Goal: Transaction & Acquisition: Download file/media

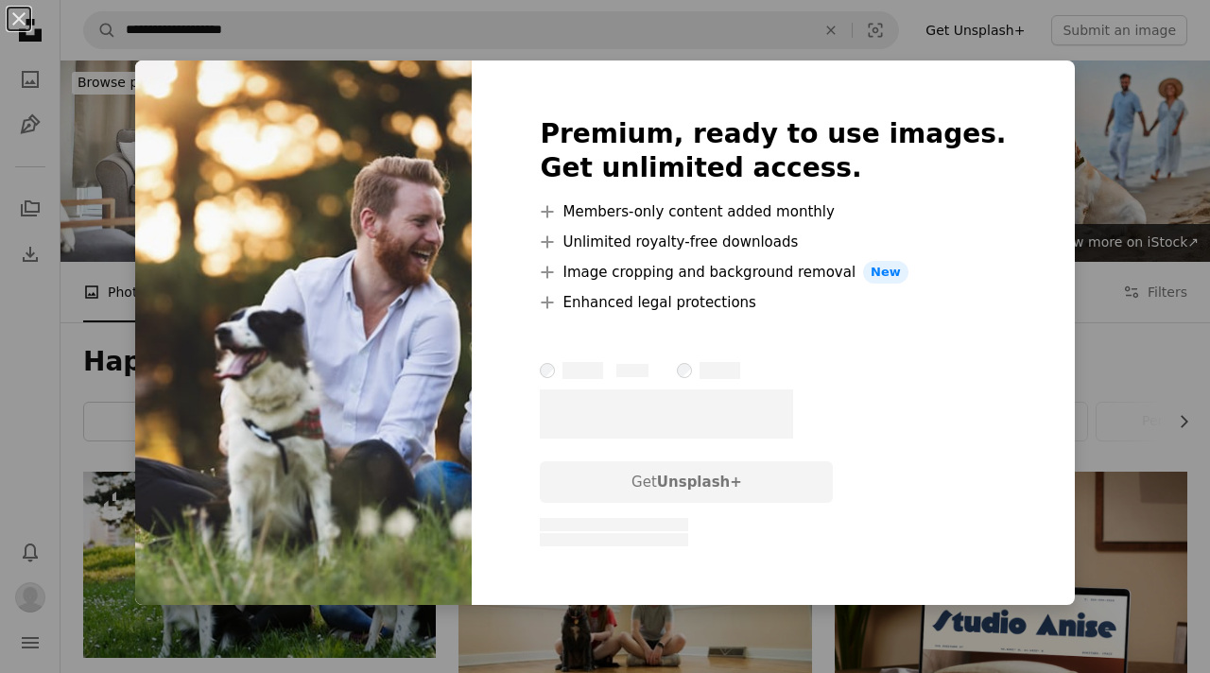
scroll to position [334, 0]
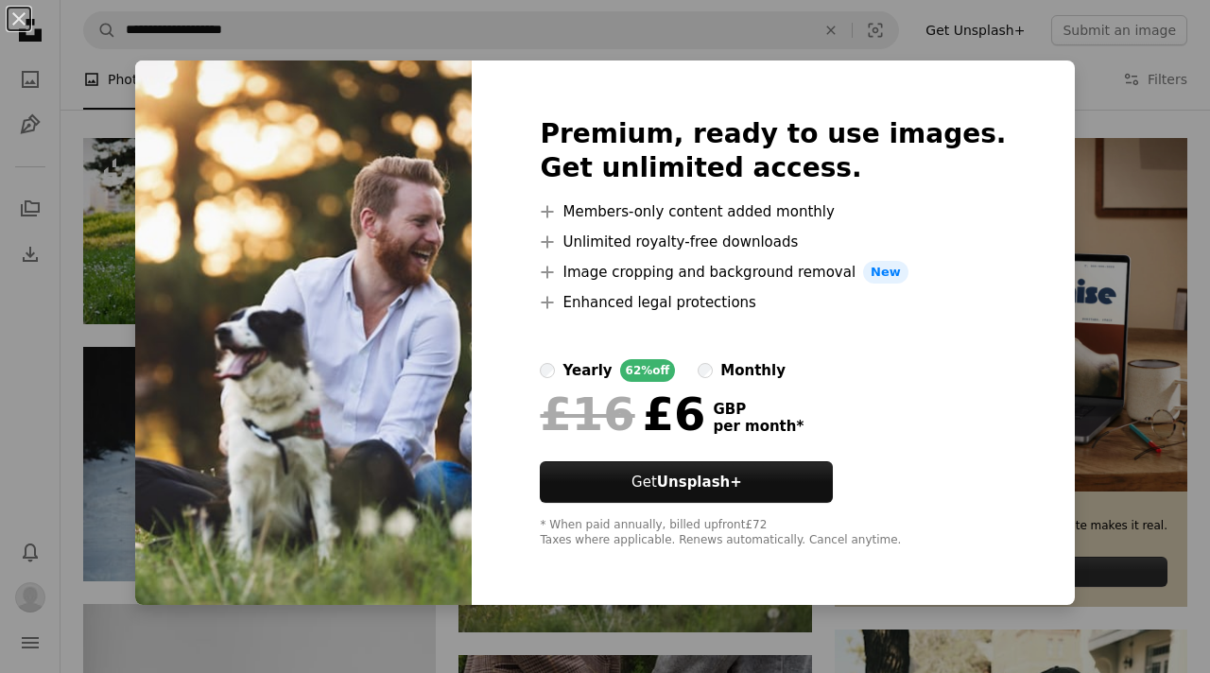
click at [943, 22] on div "An X shape Premium, ready to use images. Get unlimited access. A plus sign Memb…" at bounding box center [605, 336] width 1210 height 673
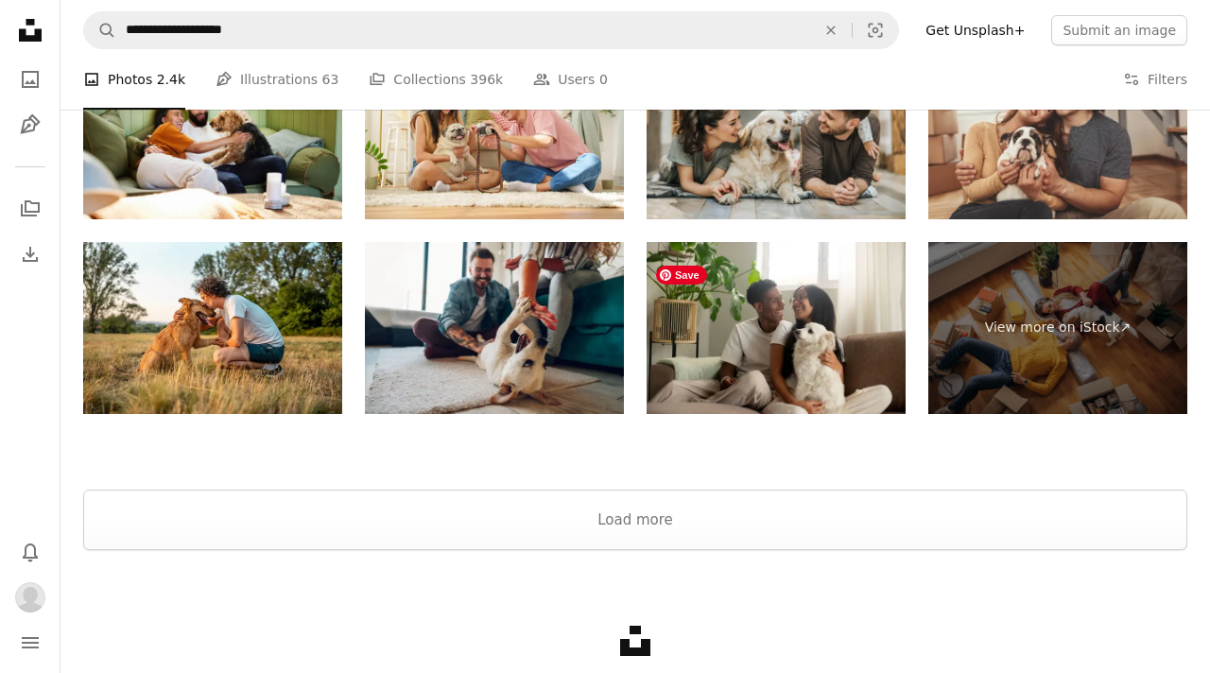
scroll to position [2915, 0]
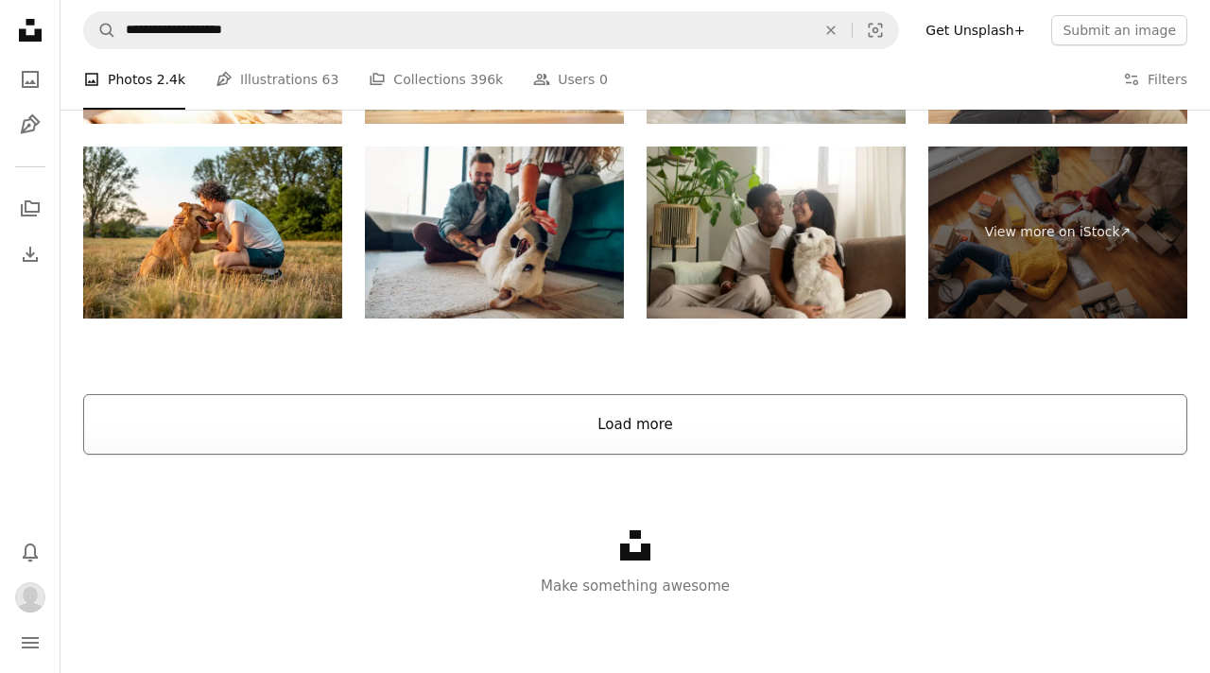
click at [746, 438] on button "Load more" at bounding box center [635, 424] width 1104 height 60
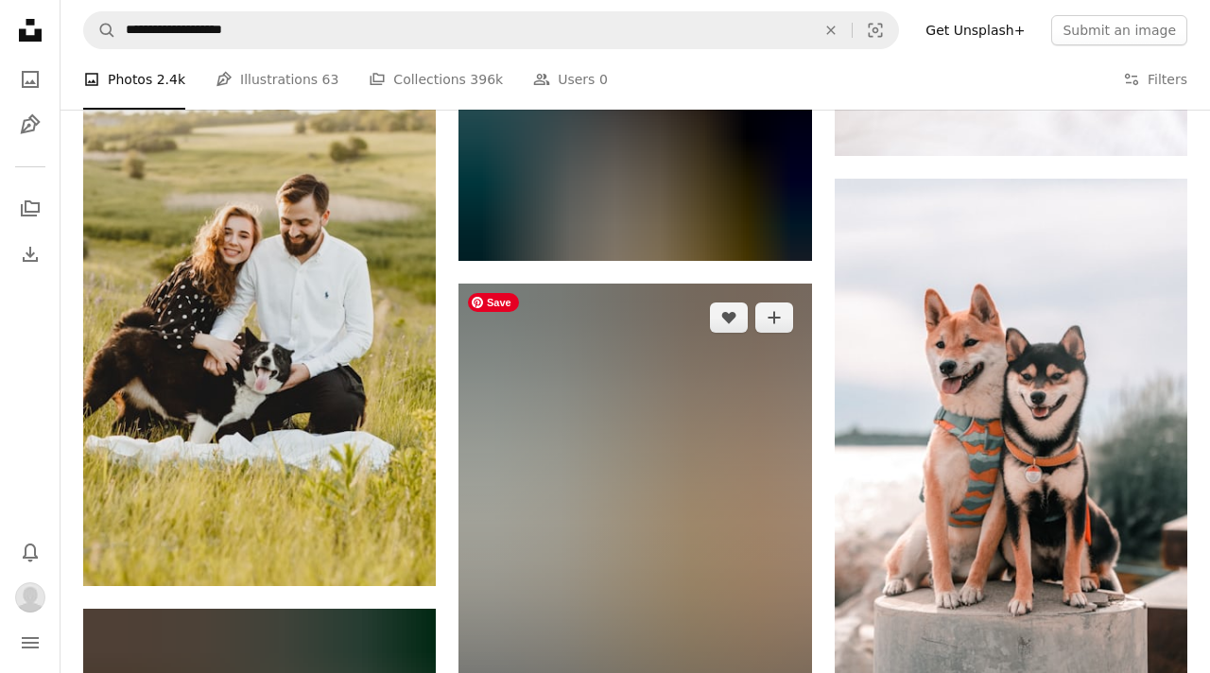
scroll to position [5552, 0]
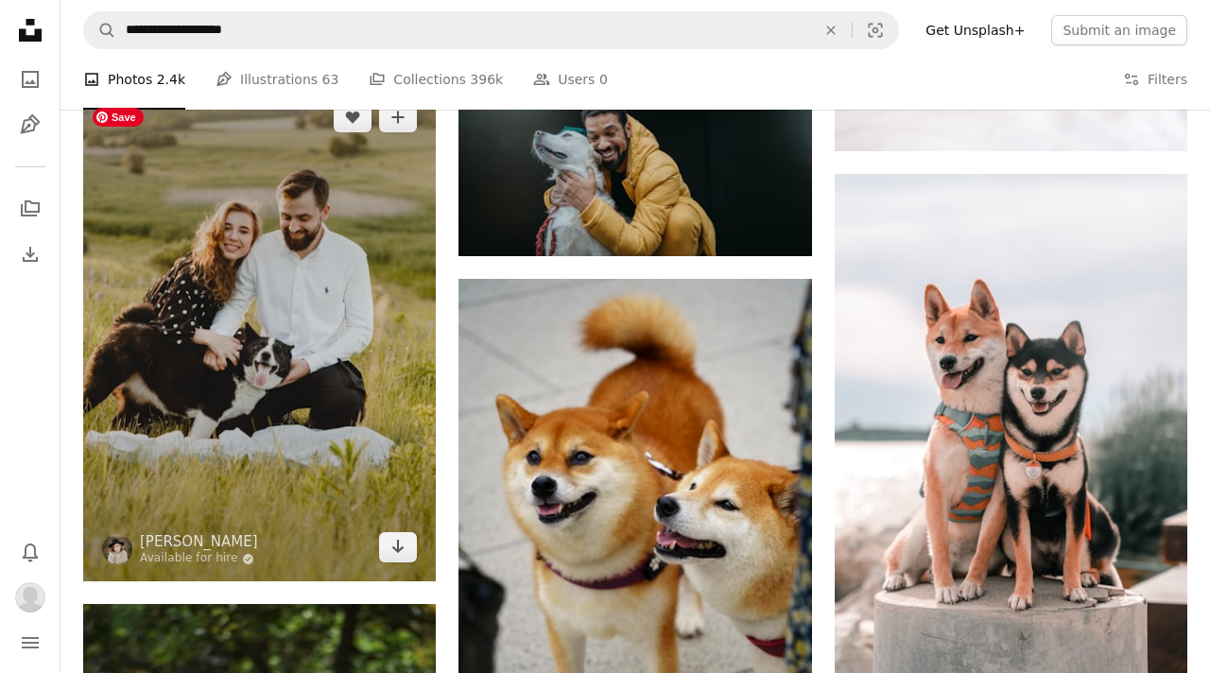
click at [353, 392] on img at bounding box center [259, 332] width 353 height 498
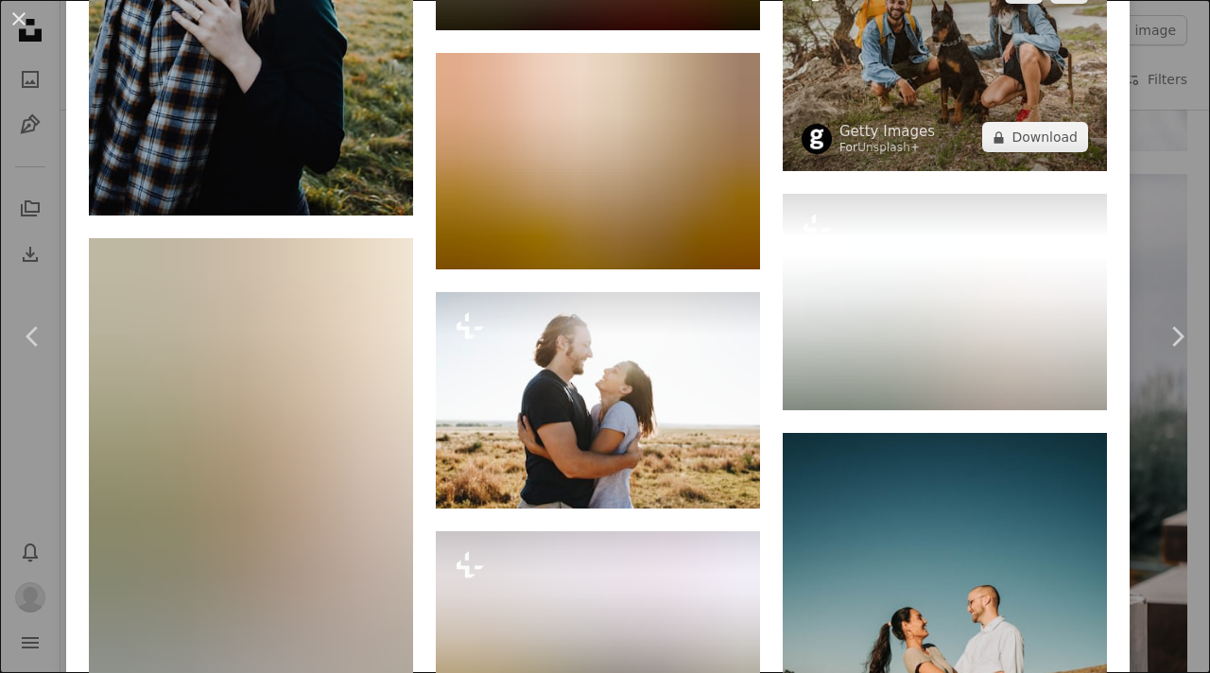
scroll to position [10521, 0]
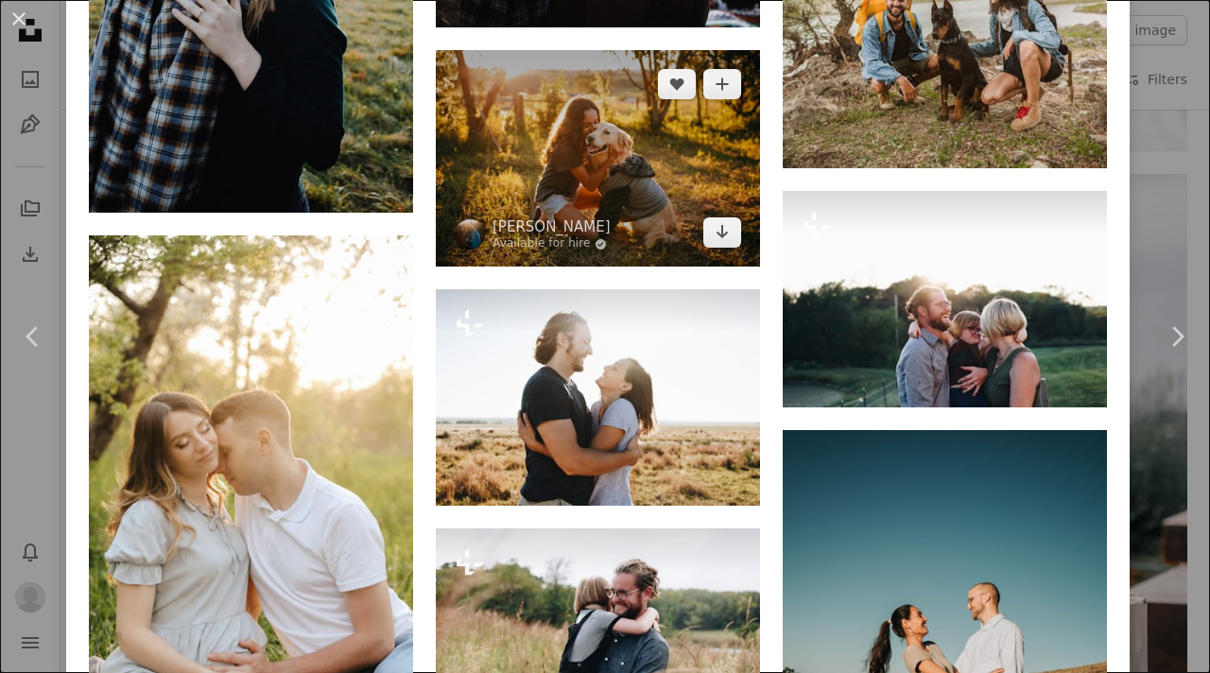
click at [688, 267] on img at bounding box center [598, 158] width 324 height 216
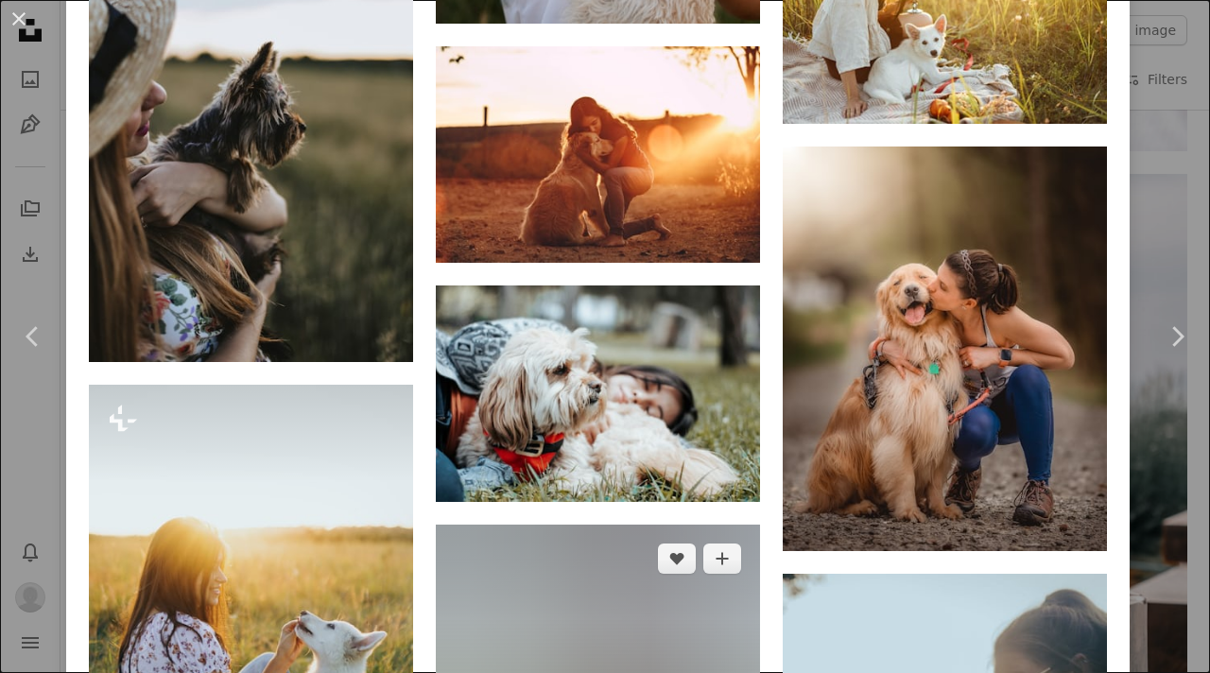
scroll to position [3312, 0]
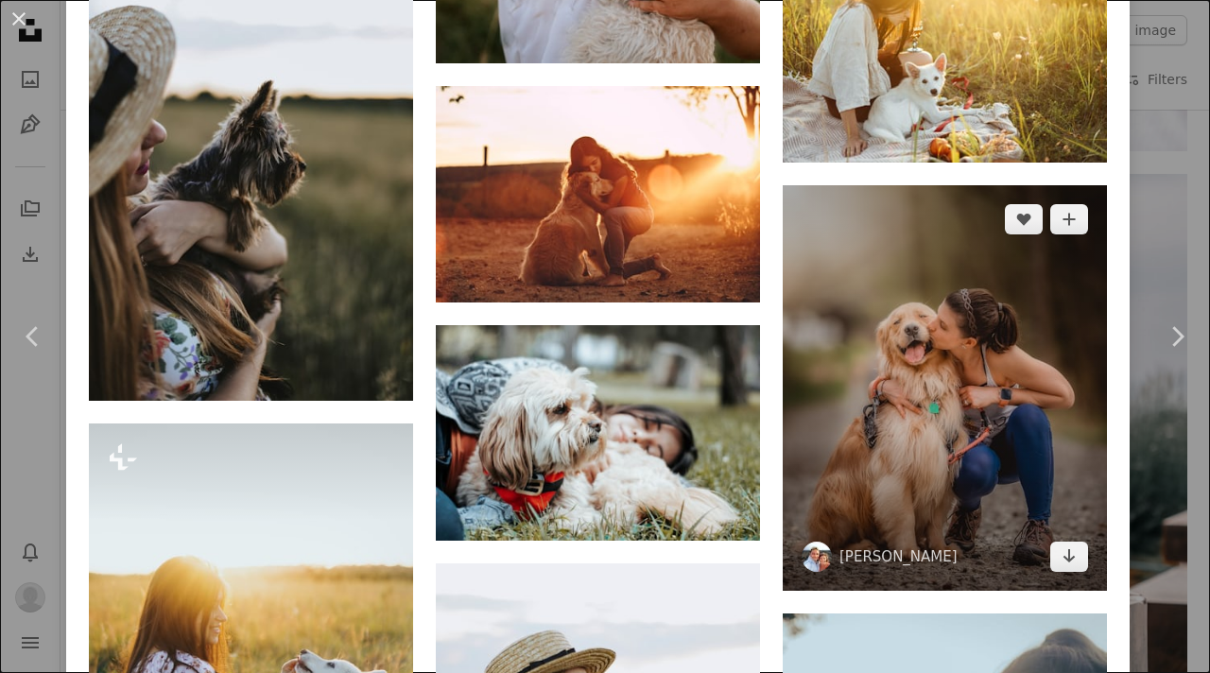
click at [943, 331] on img at bounding box center [945, 387] width 324 height 405
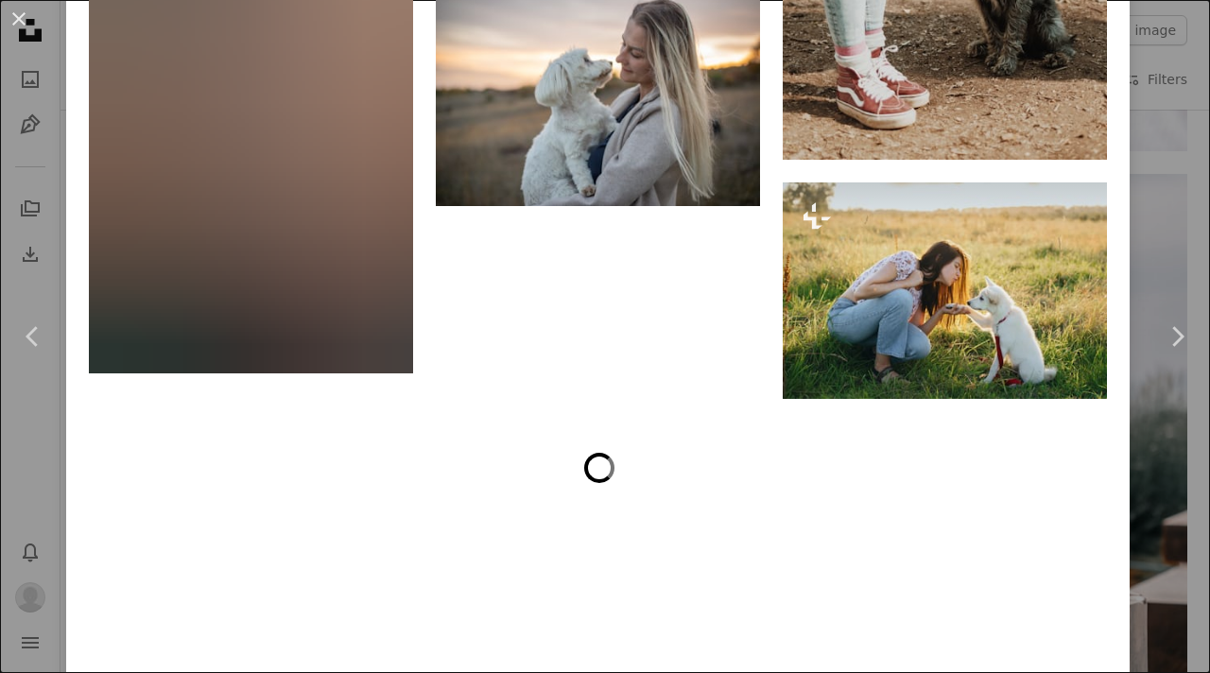
scroll to position [10223, 0]
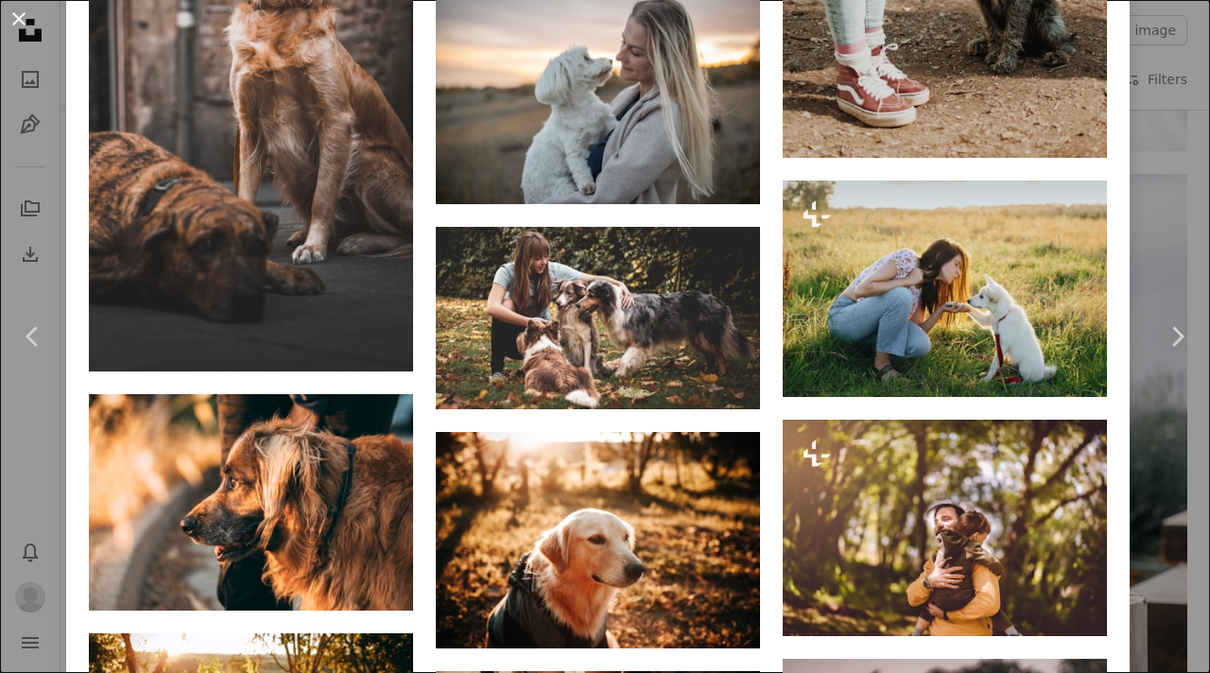
click at [25, 18] on button "An X shape" at bounding box center [19, 19] width 23 height 23
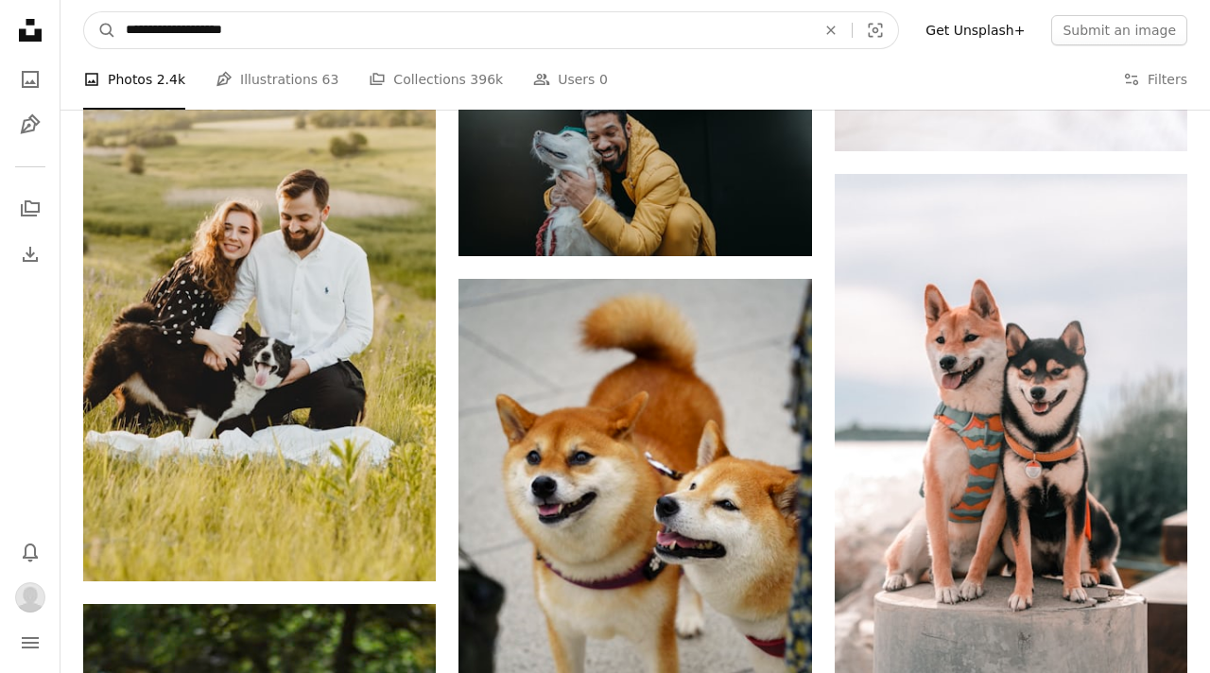
drag, startPoint x: 278, startPoint y: 27, endPoint x: 223, endPoint y: 26, distance: 54.8
click at [224, 26] on input "**********" at bounding box center [463, 30] width 694 height 36
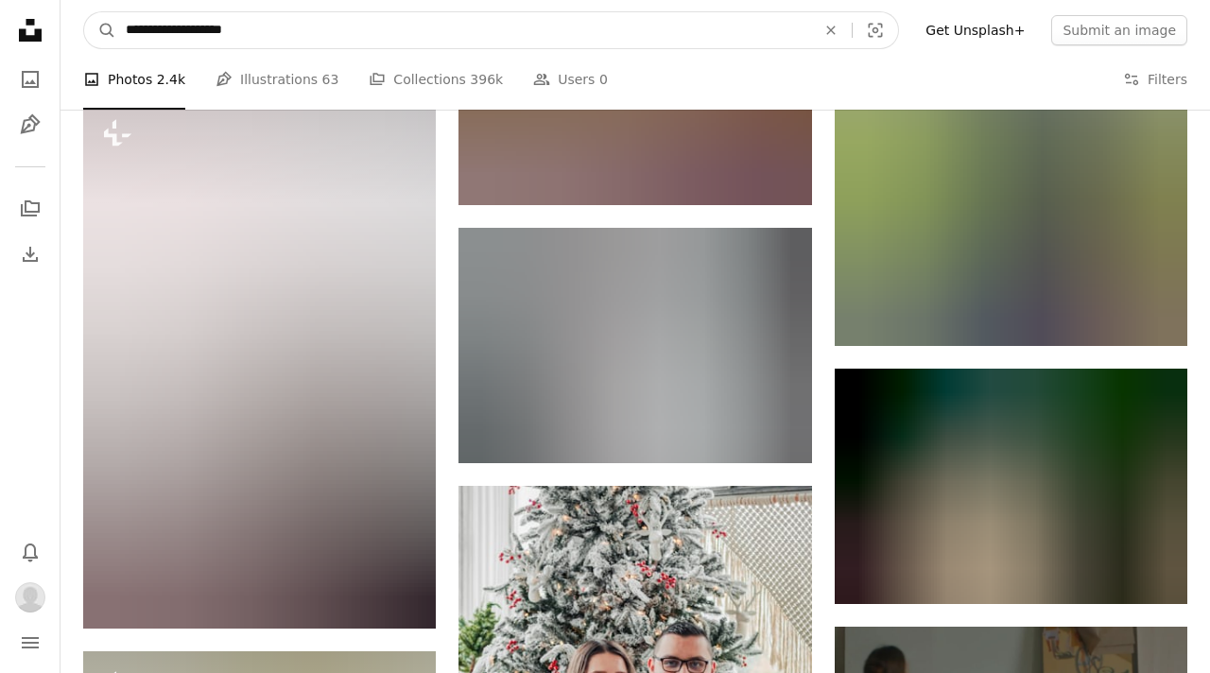
scroll to position [6958, 0]
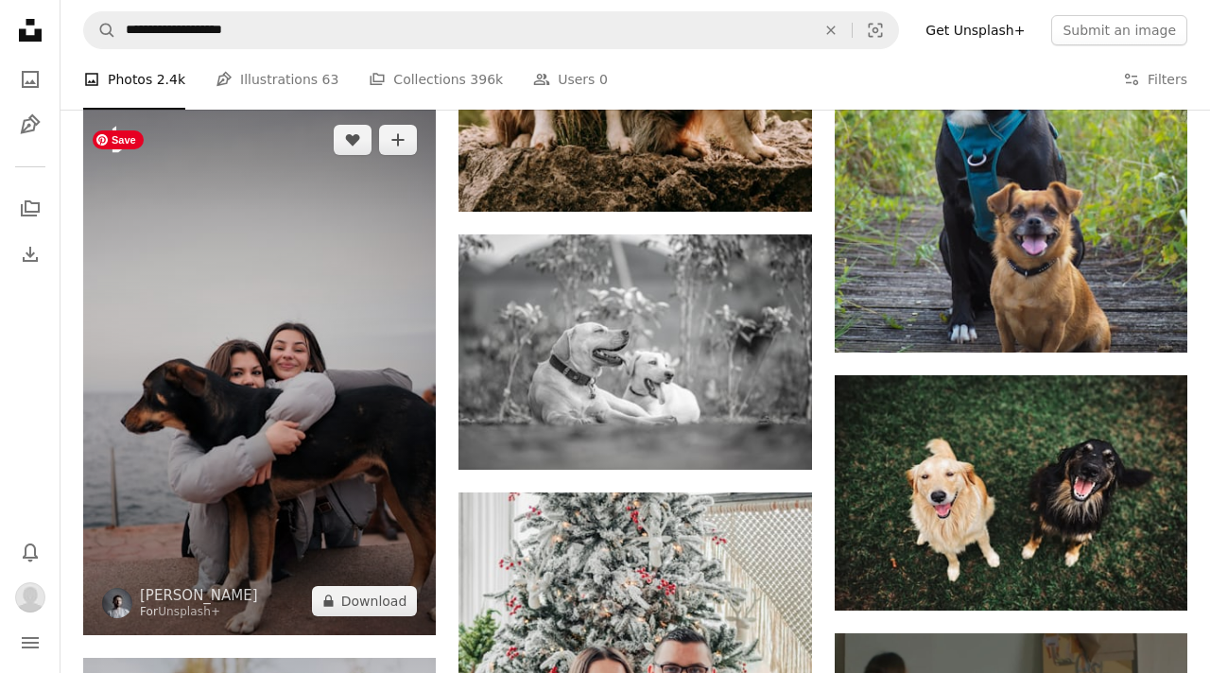
click at [269, 341] on img at bounding box center [259, 370] width 353 height 529
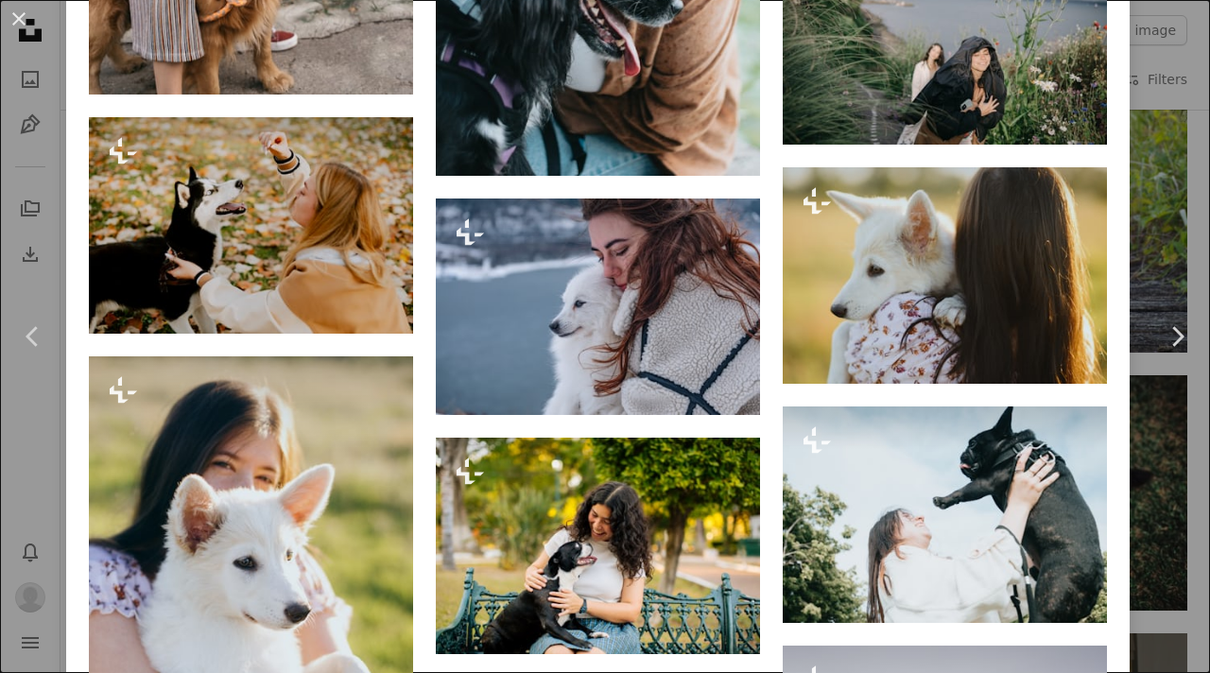
scroll to position [3157, 0]
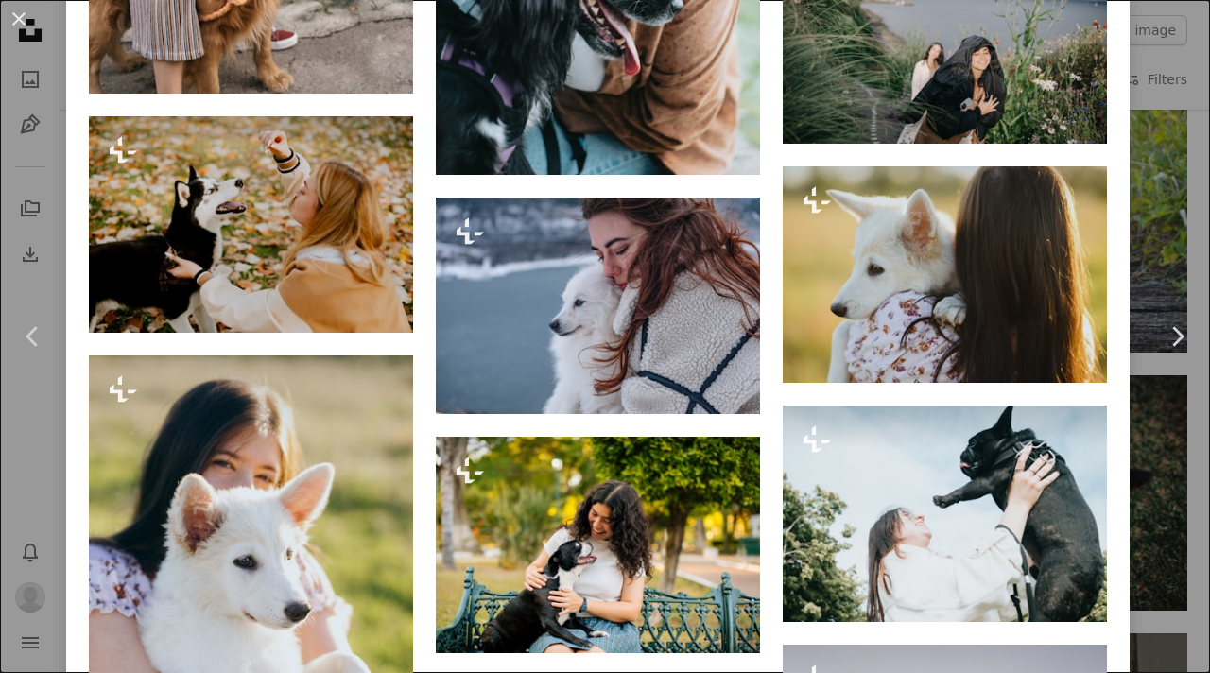
drag, startPoint x: 25, startPoint y: 18, endPoint x: 163, endPoint y: 72, distance: 148.1
click at [25, 18] on button "An X shape" at bounding box center [19, 19] width 23 height 23
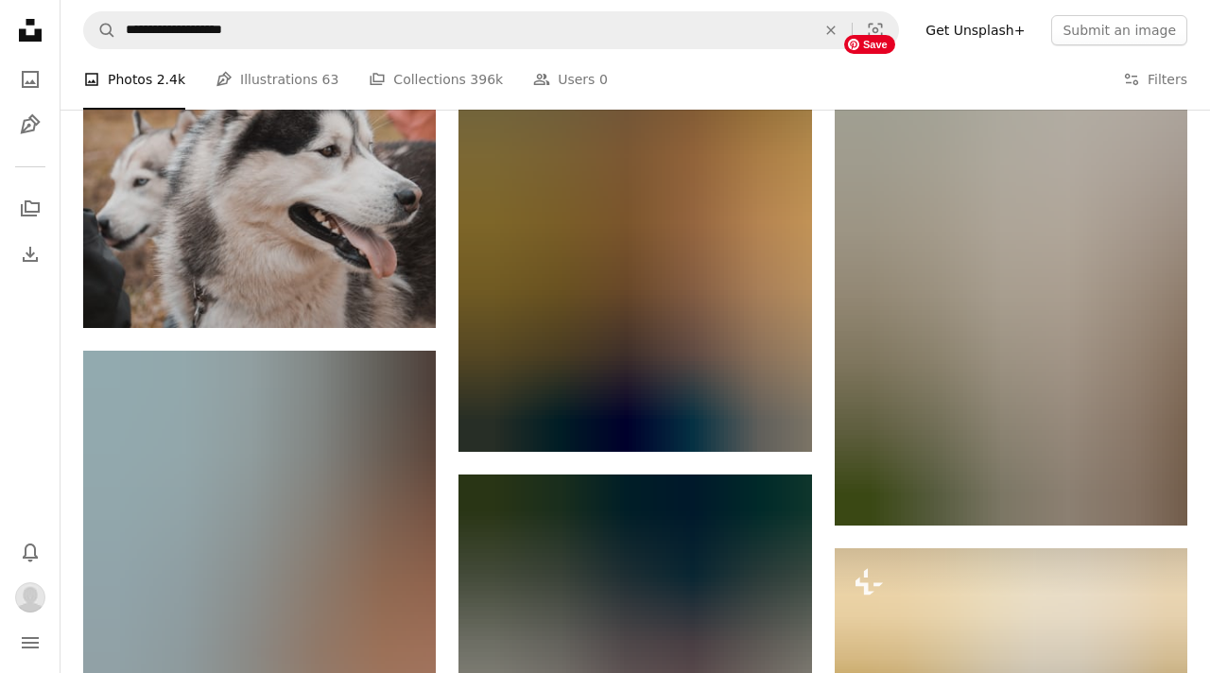
scroll to position [14313, 0]
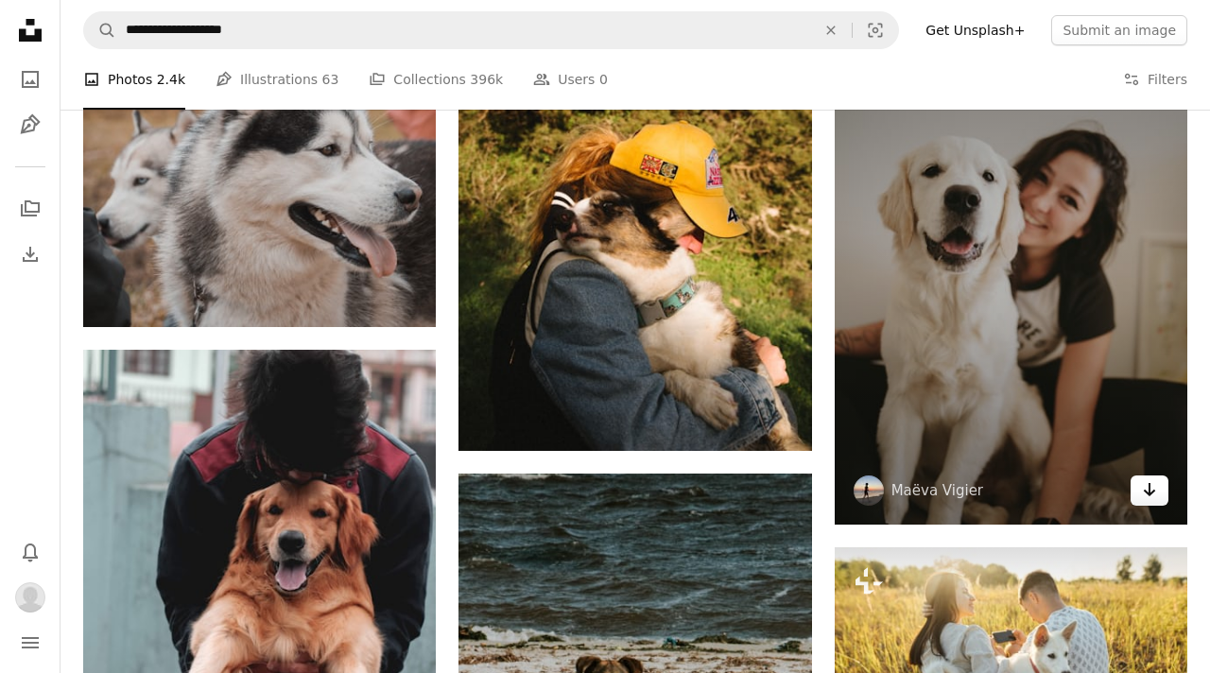
click at [1139, 506] on link "Arrow pointing down" at bounding box center [1149, 490] width 38 height 30
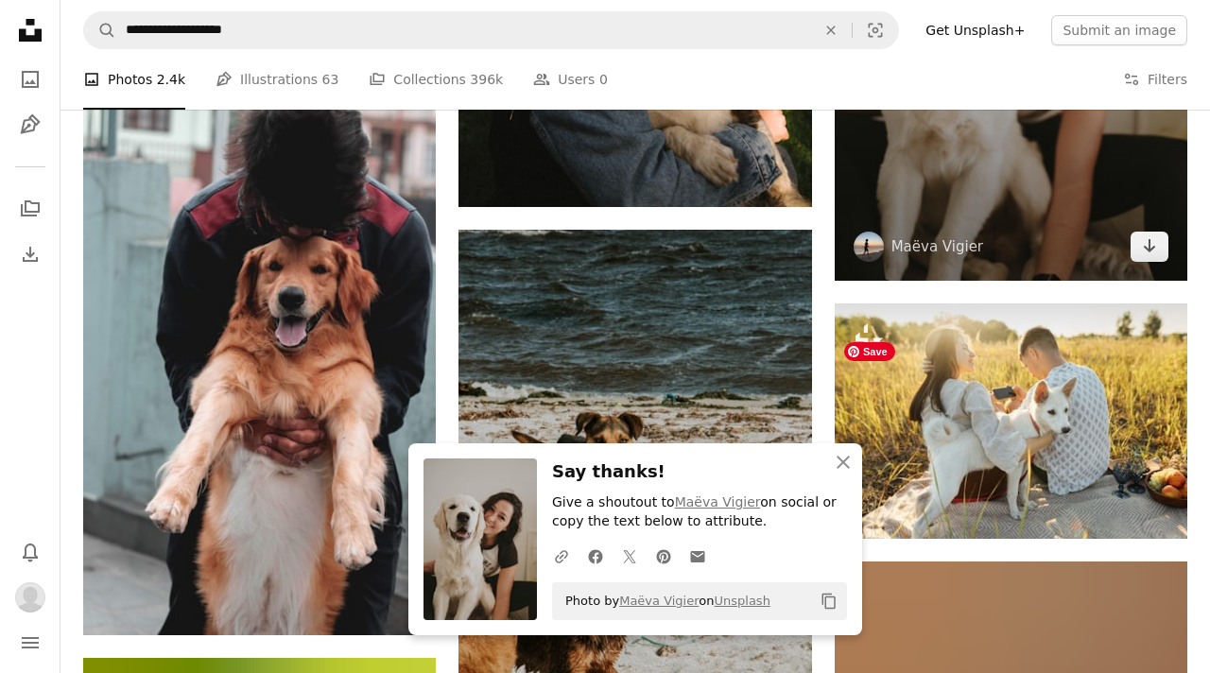
scroll to position [14559, 0]
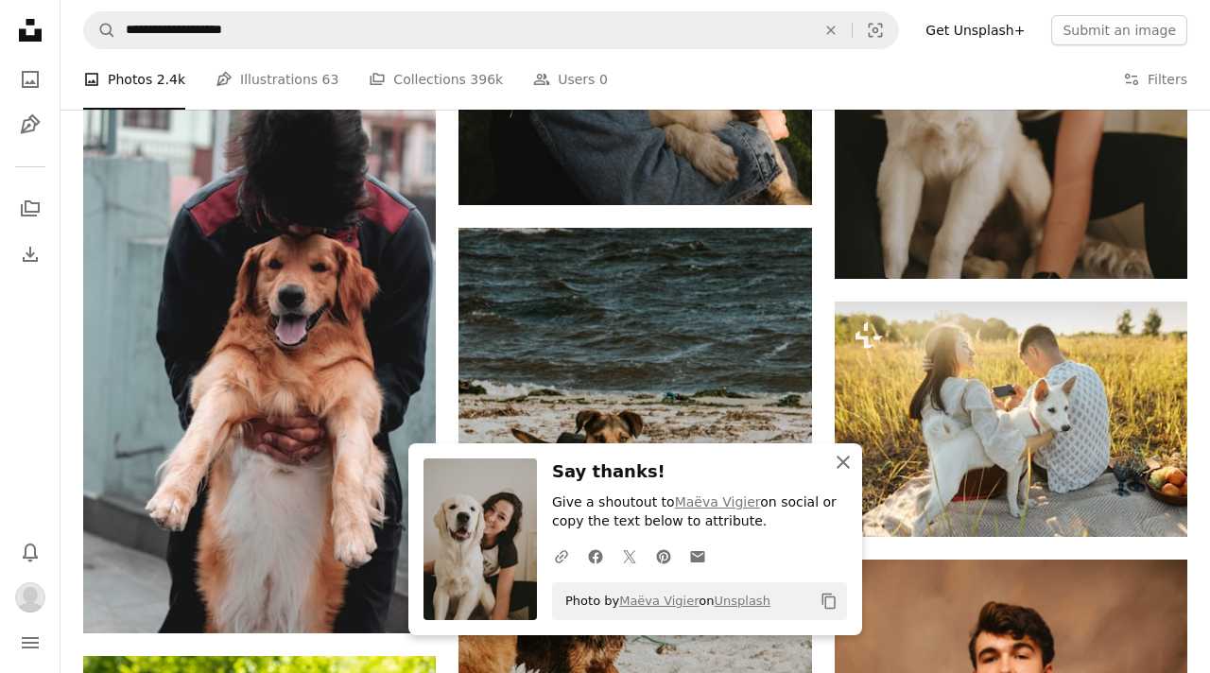
click at [846, 459] on icon "button" at bounding box center [842, 462] width 13 height 13
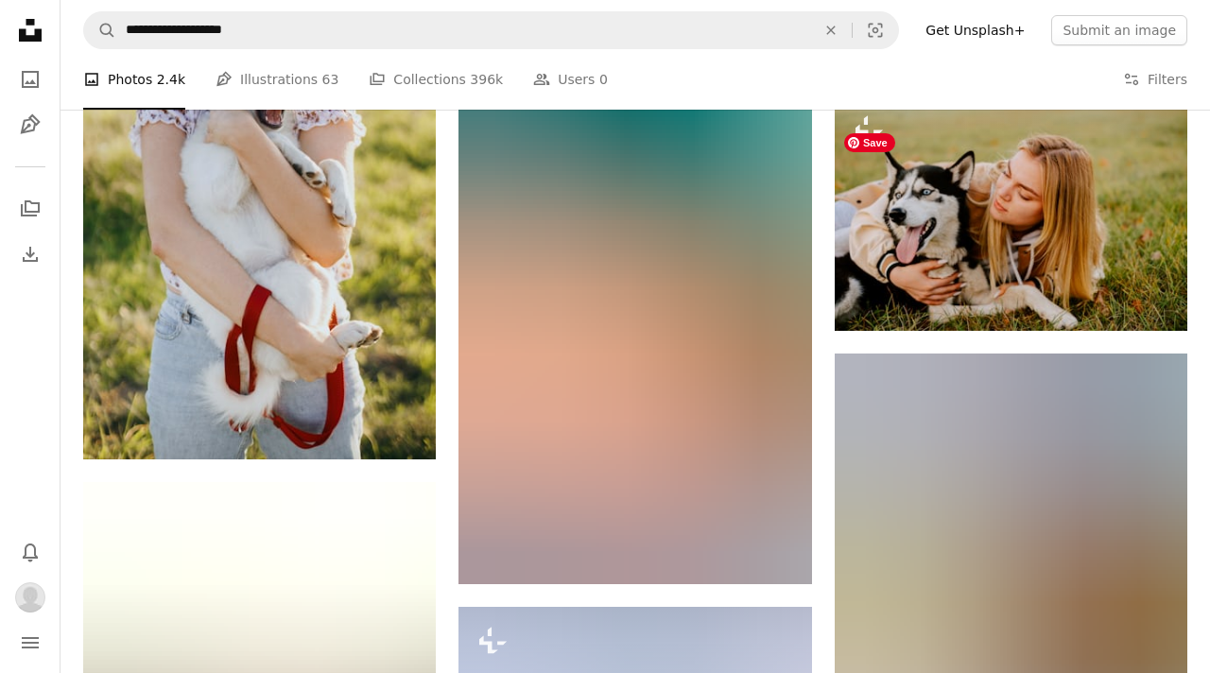
scroll to position [16341, 0]
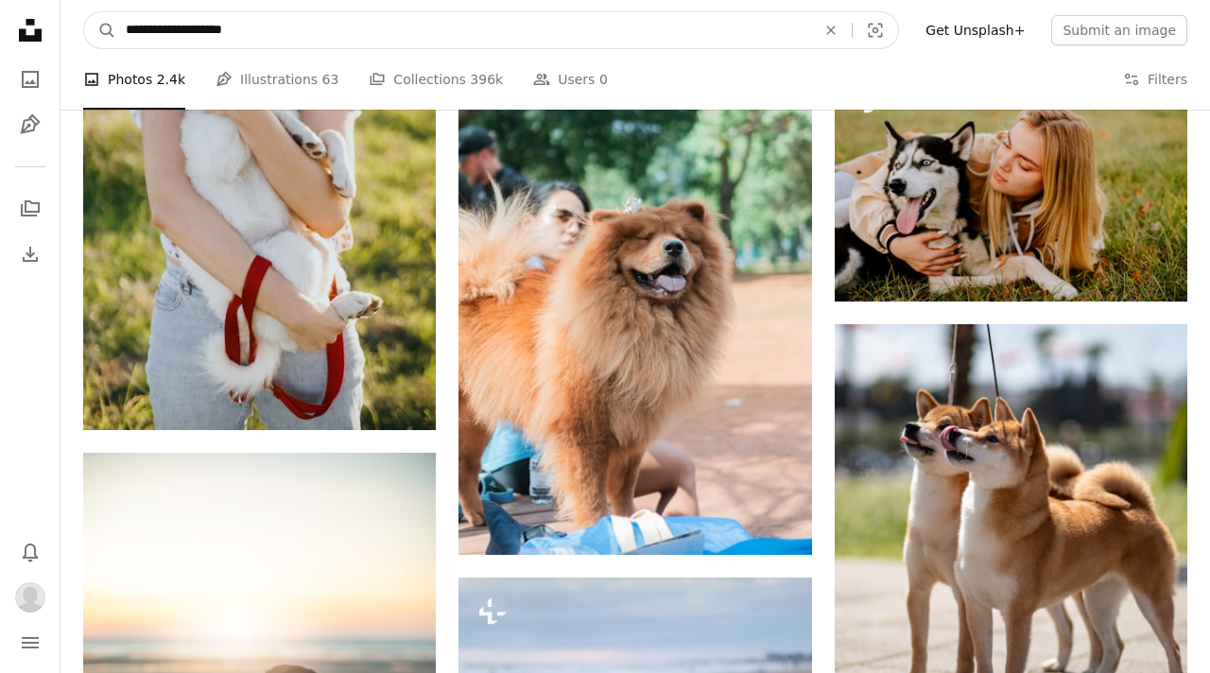
drag, startPoint x: 265, startPoint y: 25, endPoint x: 223, endPoint y: 24, distance: 41.6
click at [223, 24] on input "**********" at bounding box center [463, 30] width 694 height 36
type input "**********"
click at [84, 12] on button "A magnifying glass" at bounding box center [100, 30] width 32 height 36
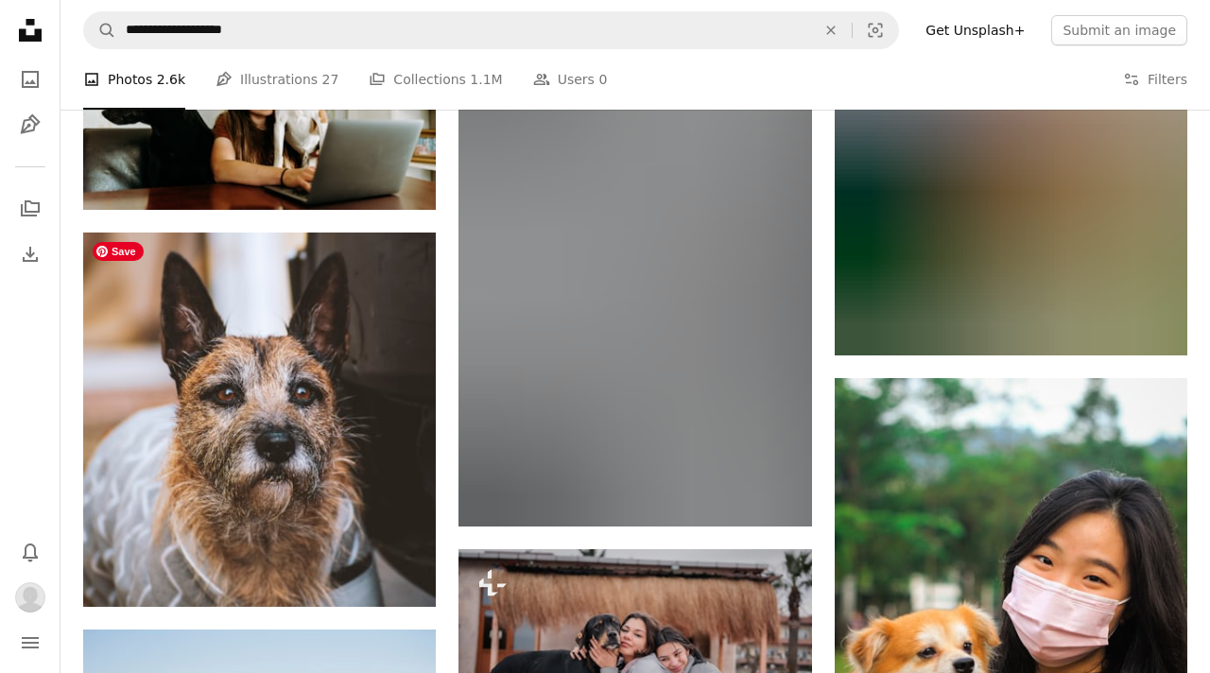
scroll to position [1602, 0]
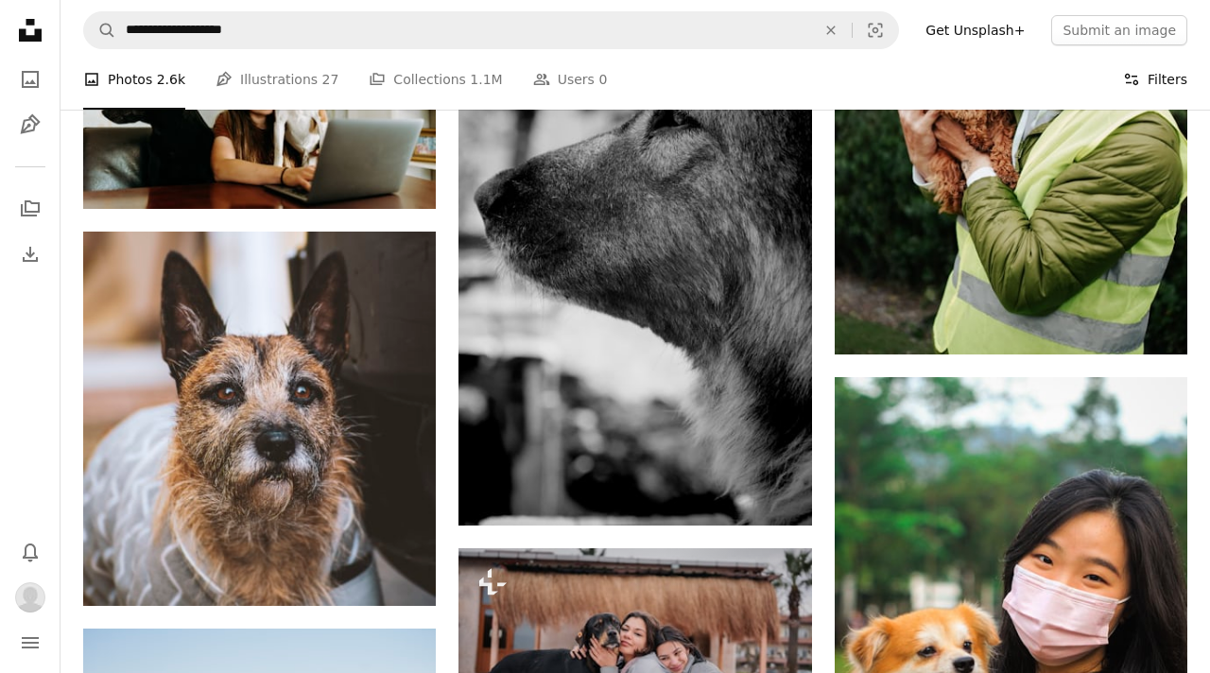
click at [1145, 76] on button "Filters Filters" at bounding box center [1155, 79] width 64 height 60
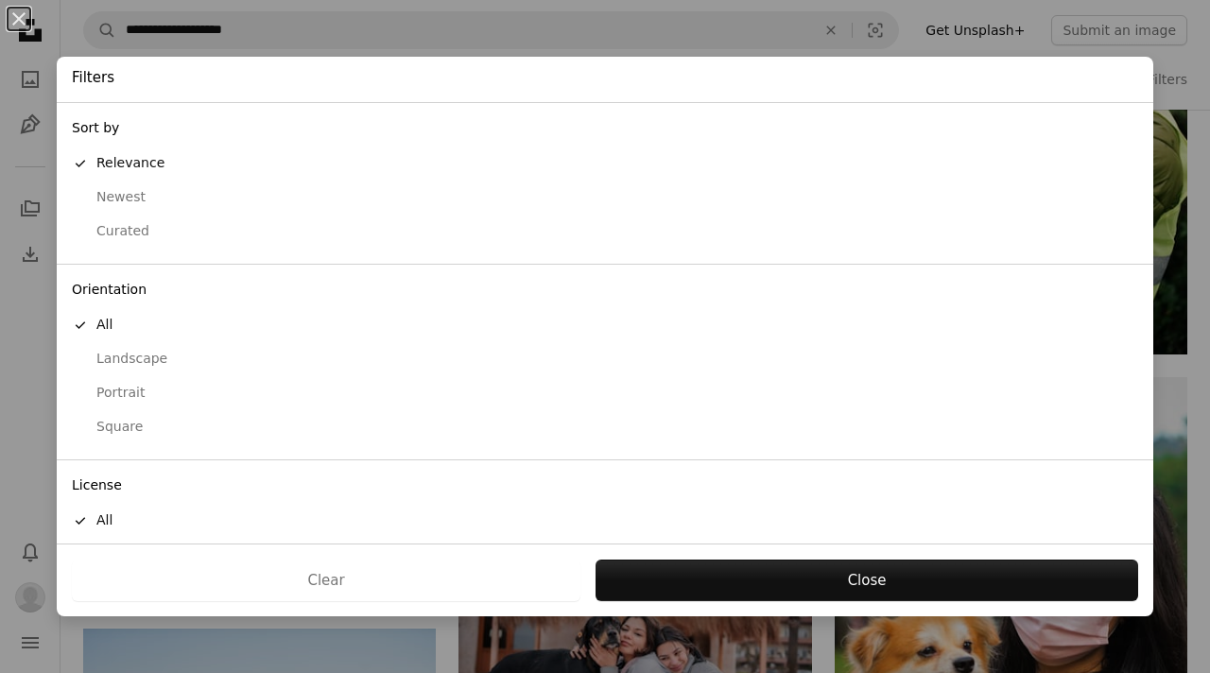
scroll to position [77, 0]
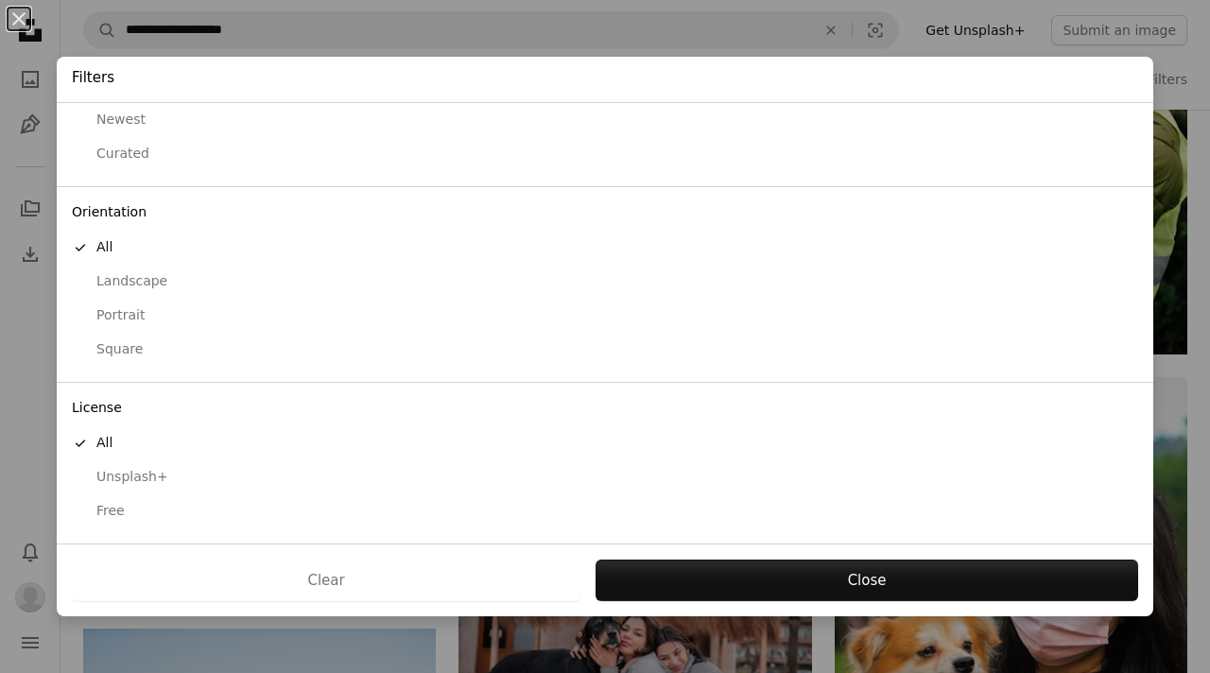
click at [117, 506] on div "Free" at bounding box center [605, 511] width 1066 height 19
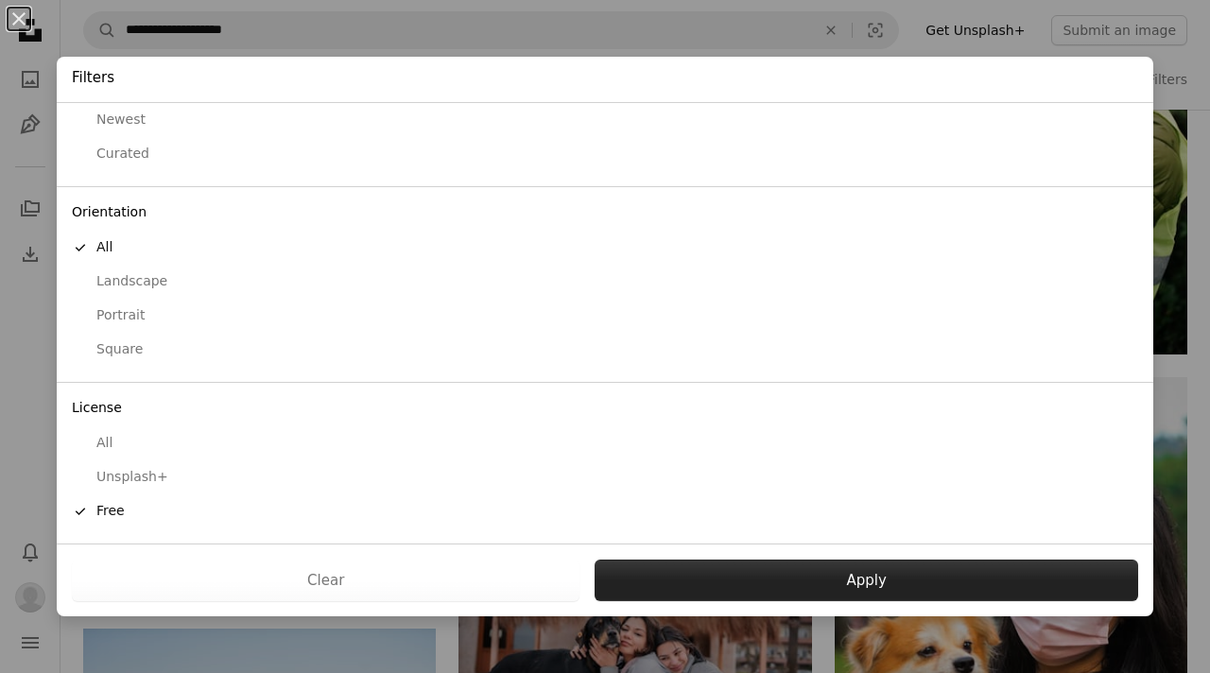
click at [651, 580] on button "Apply" at bounding box center [865, 581] width 543 height 42
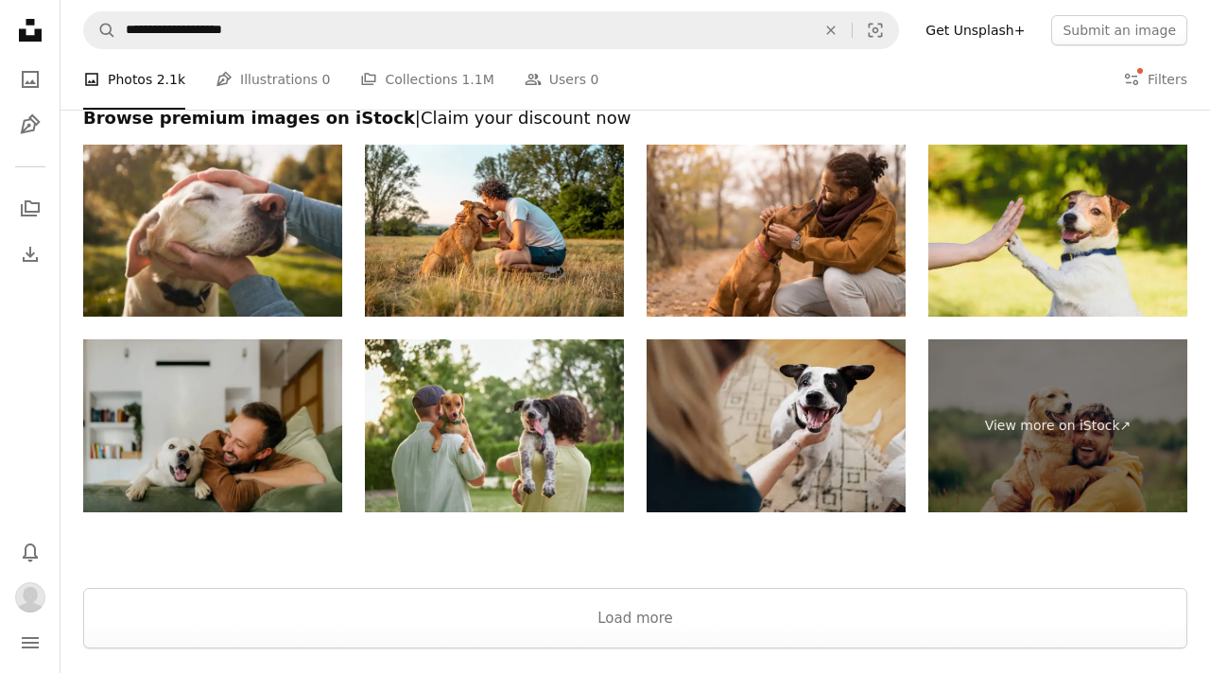
scroll to position [3304, 0]
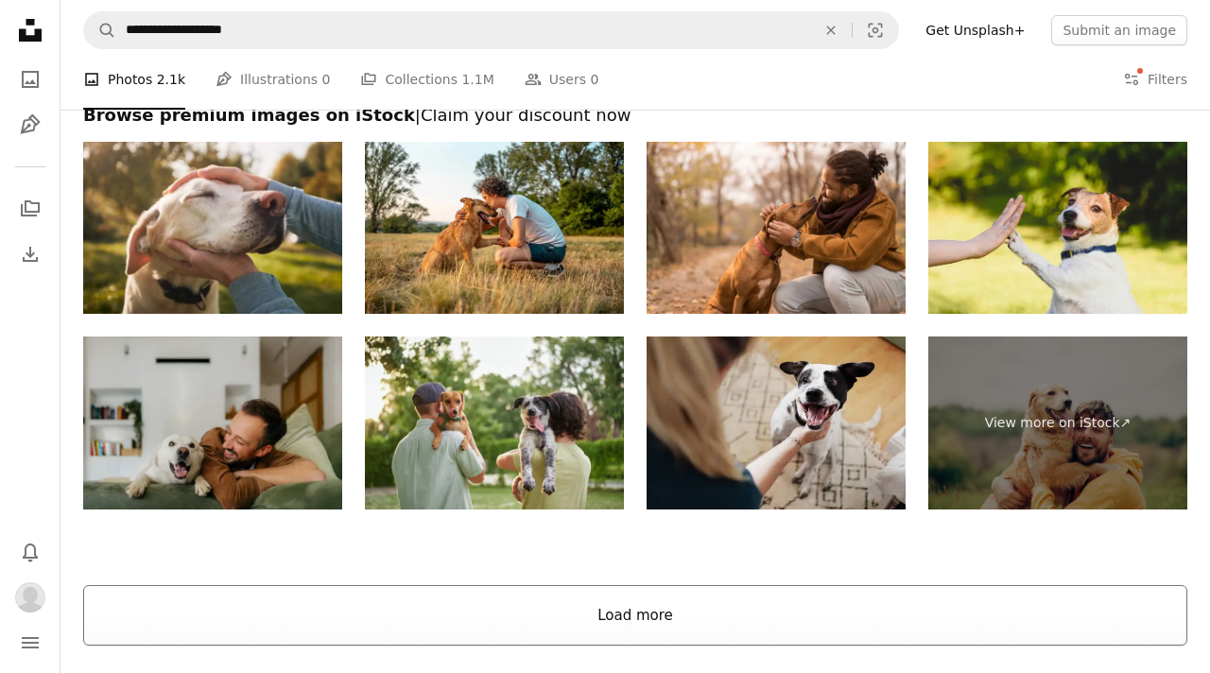
click at [622, 641] on button "Load more" at bounding box center [635, 615] width 1104 height 60
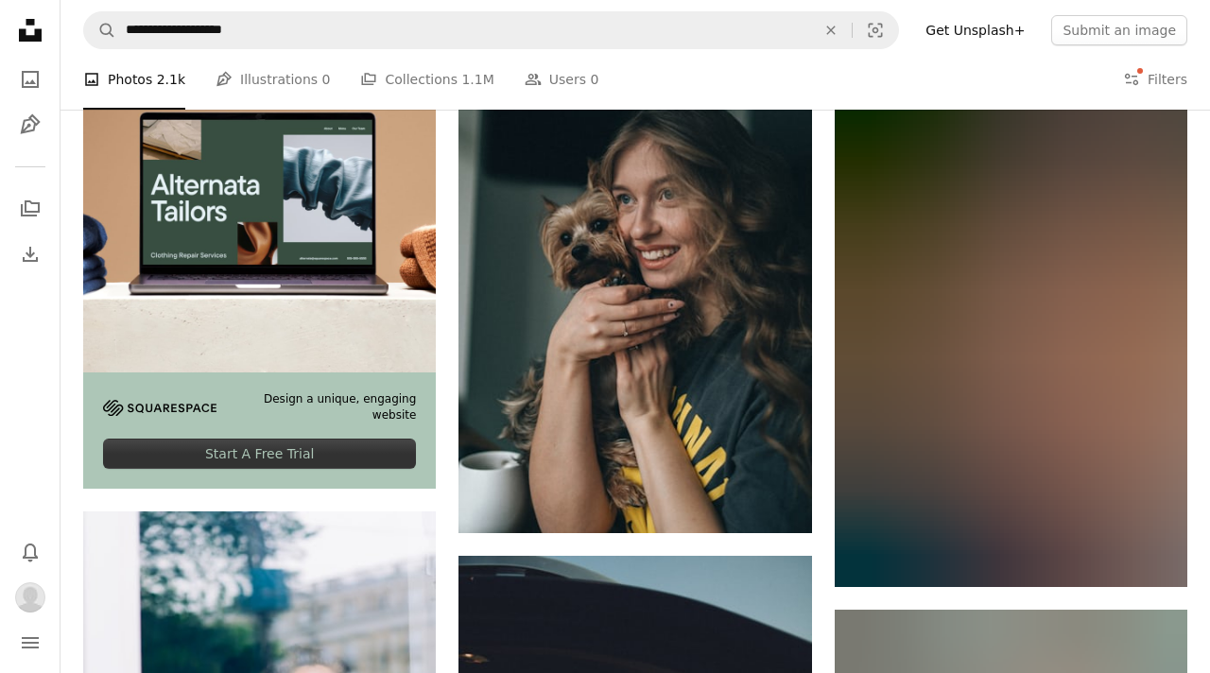
scroll to position [3773, 0]
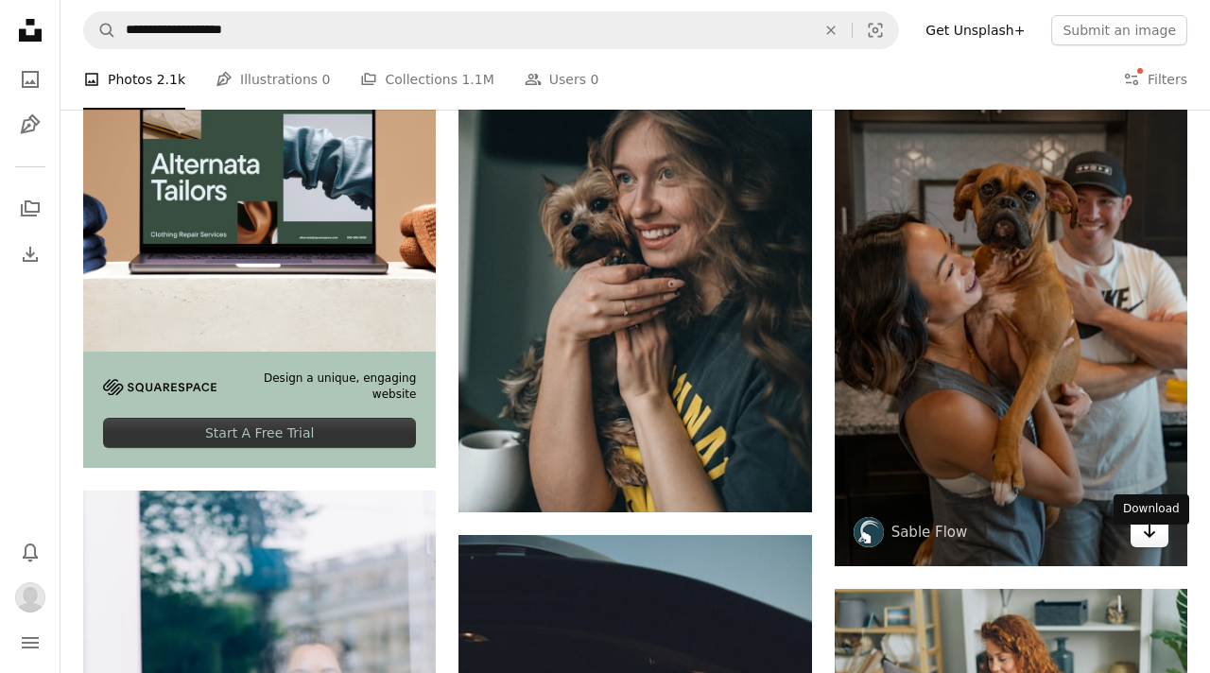
click at [1146, 542] on icon "Arrow pointing down" at bounding box center [1149, 531] width 15 height 23
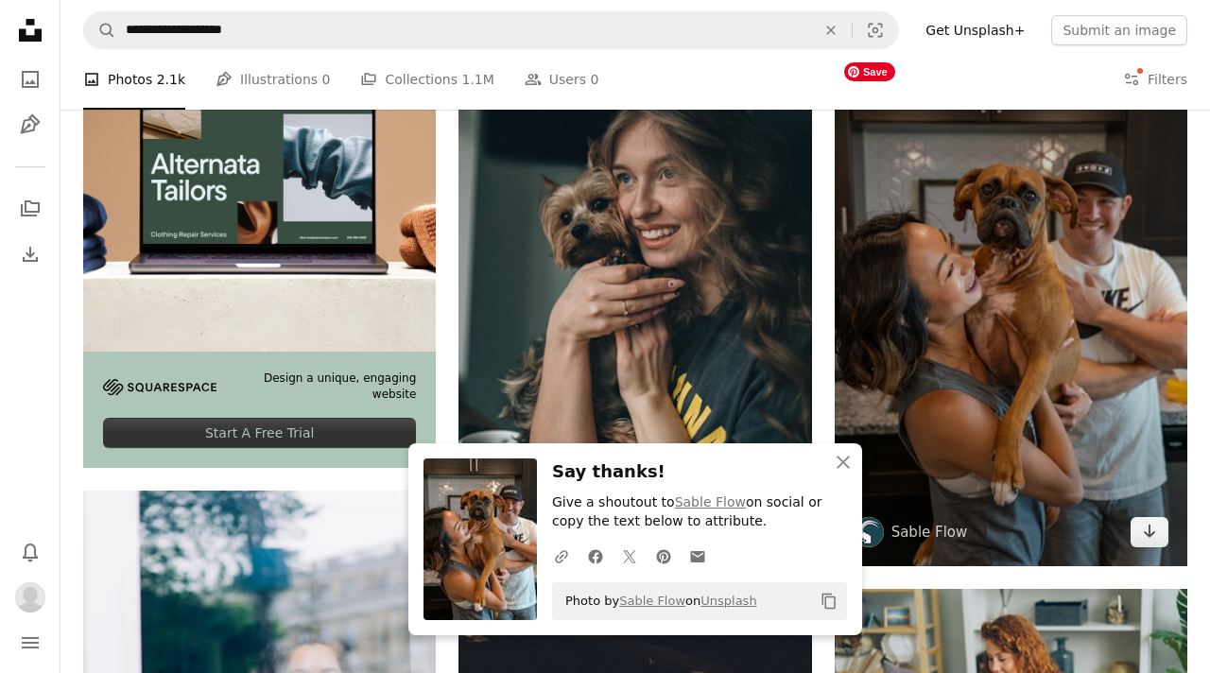
click at [1076, 387] on img at bounding box center [1011, 301] width 353 height 529
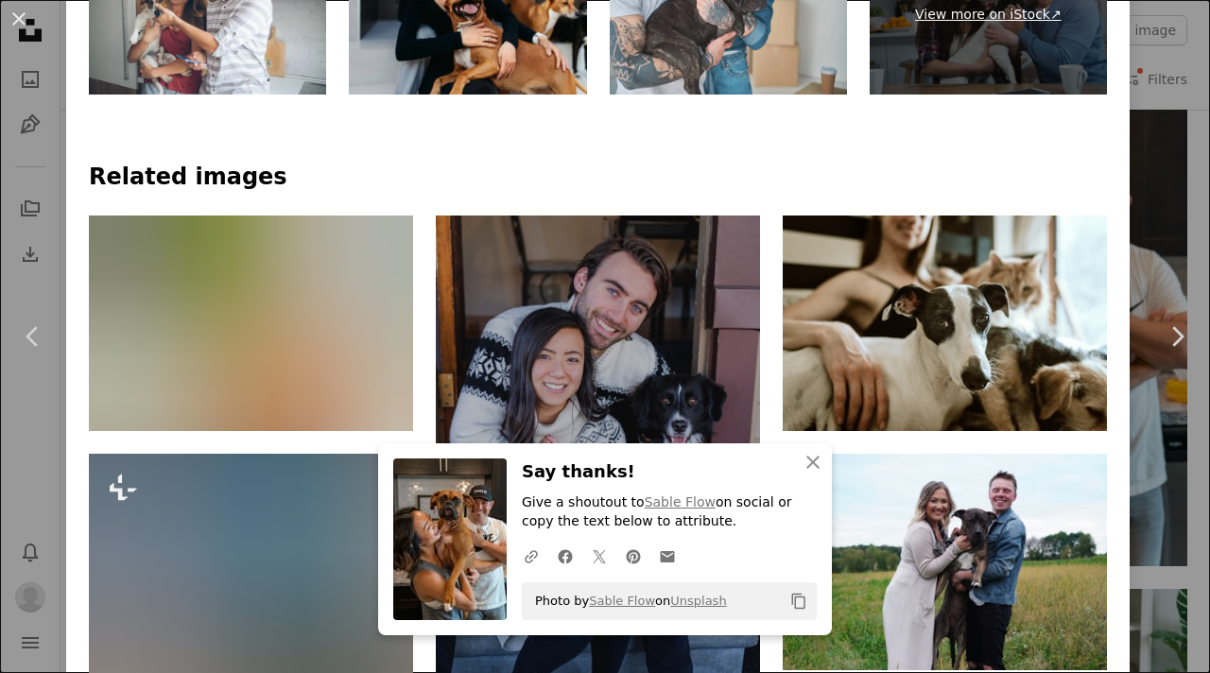
scroll to position [1162, 0]
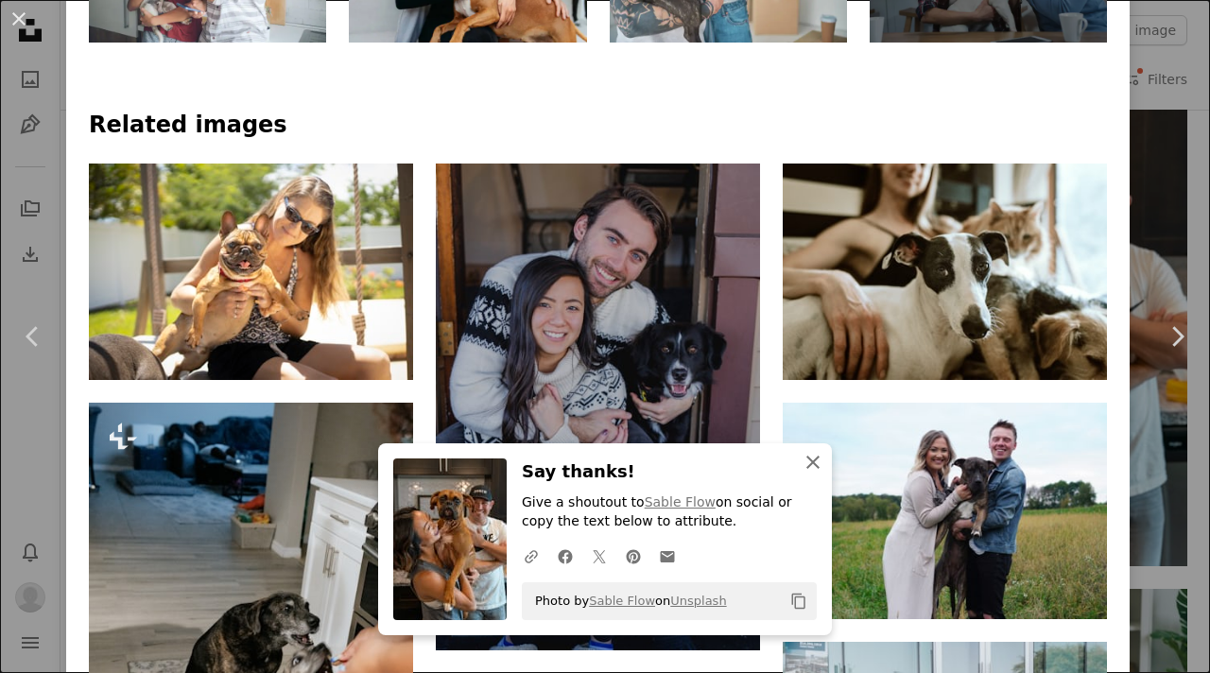
click at [814, 458] on icon "An X shape" at bounding box center [812, 462] width 23 height 23
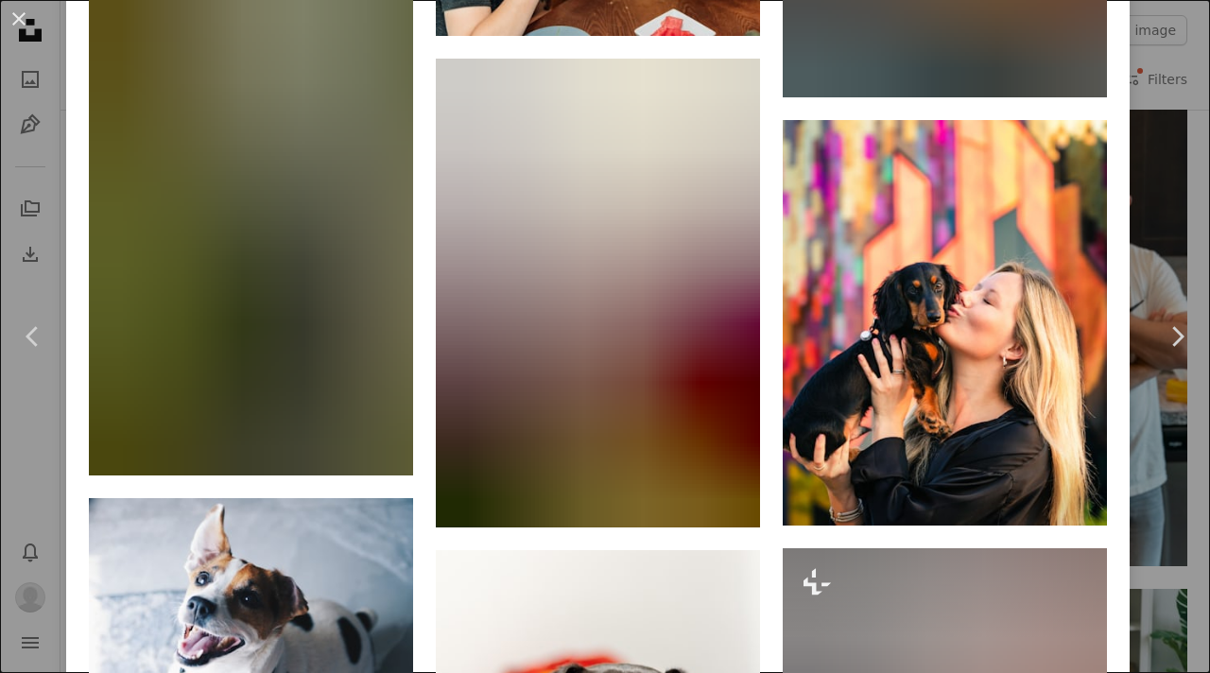
scroll to position [11580, 0]
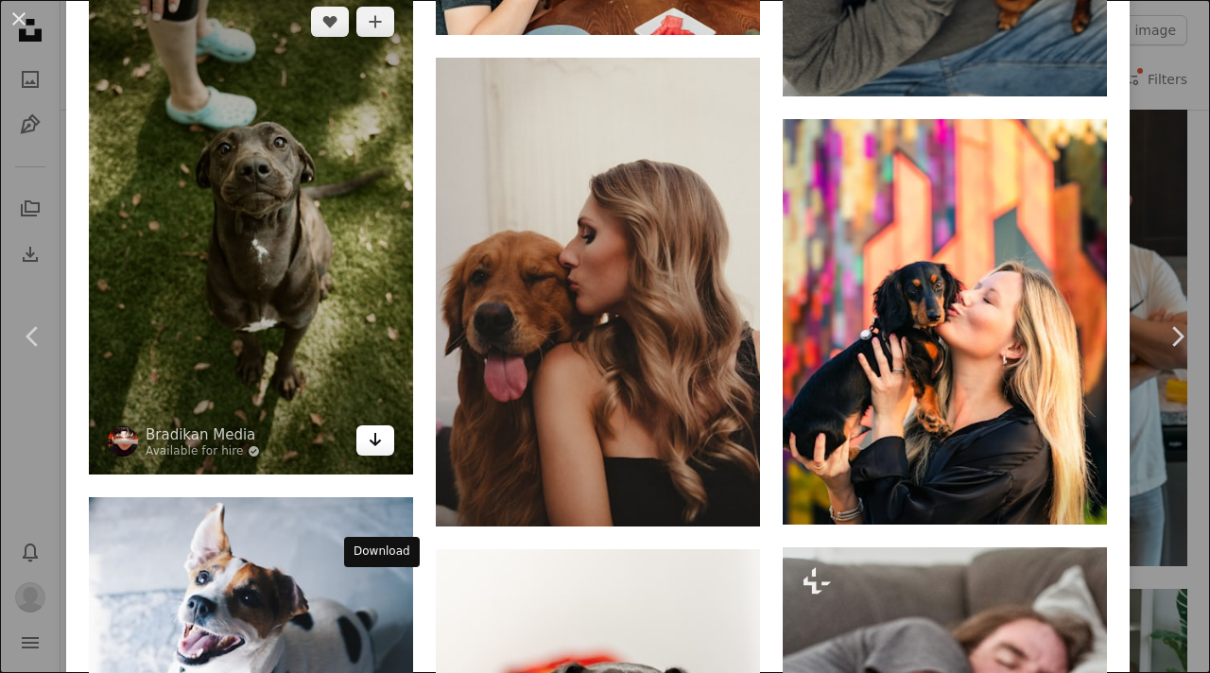
click at [366, 456] on link "Arrow pointing down" at bounding box center [375, 440] width 38 height 30
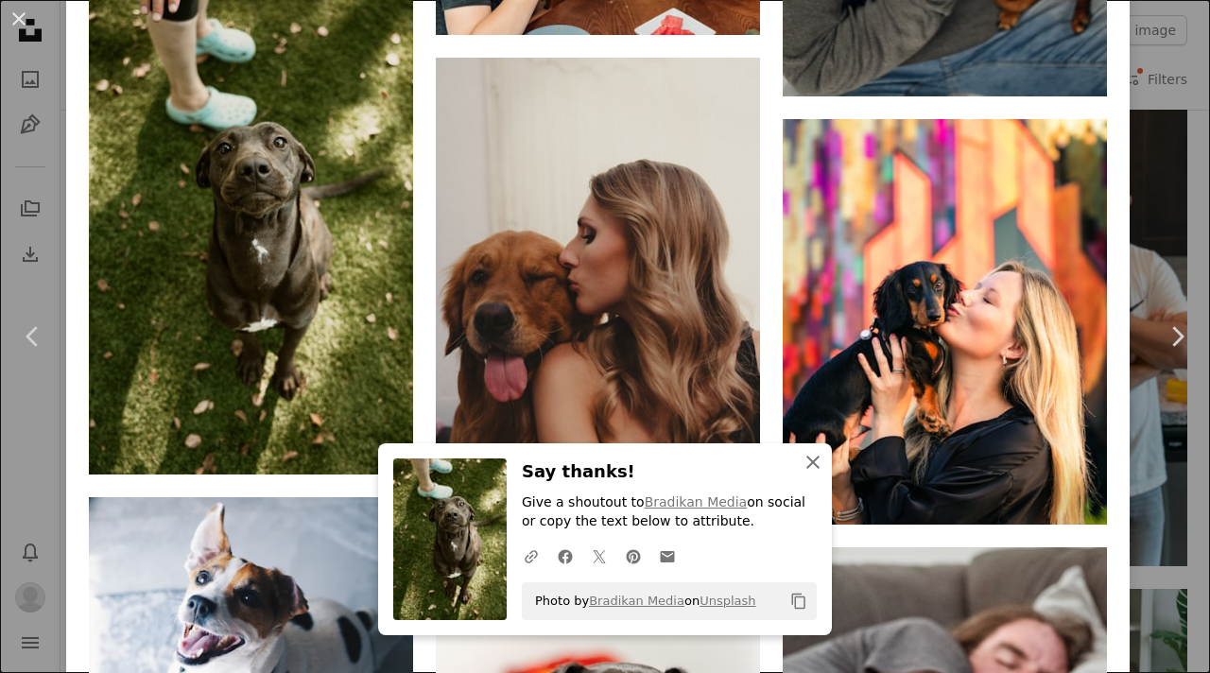
click at [816, 460] on icon "An X shape" at bounding box center [812, 462] width 23 height 23
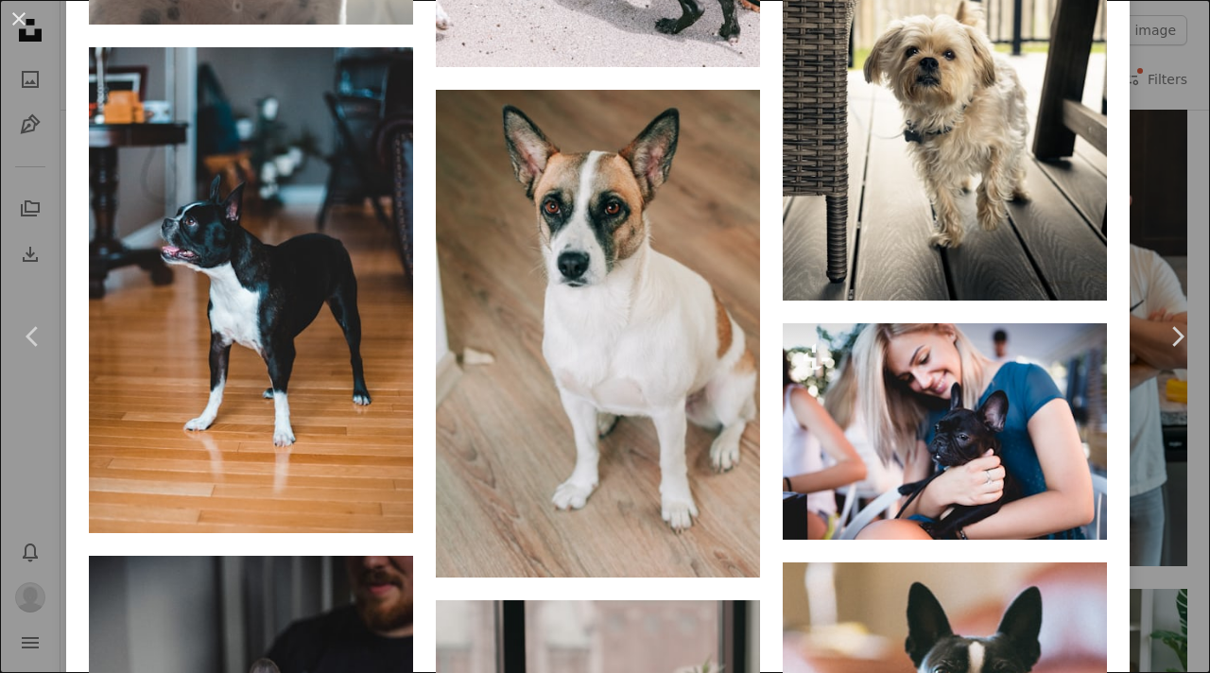
scroll to position [13898, 0]
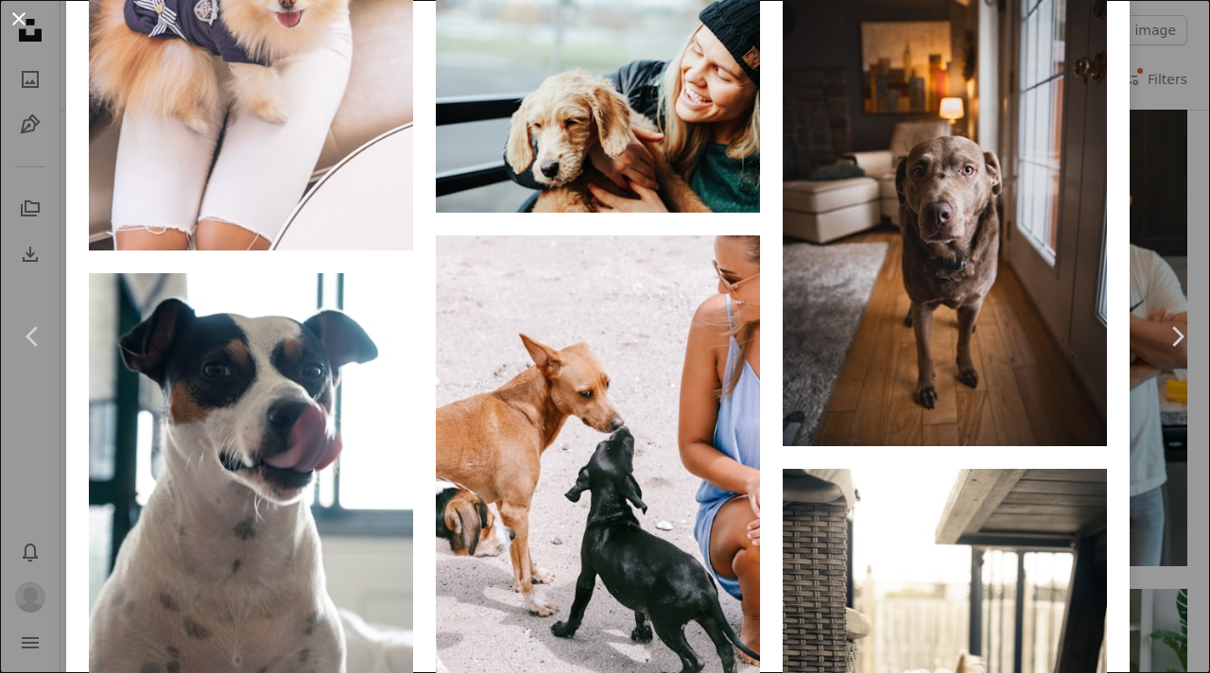
click at [13, 22] on button "An X shape" at bounding box center [19, 19] width 23 height 23
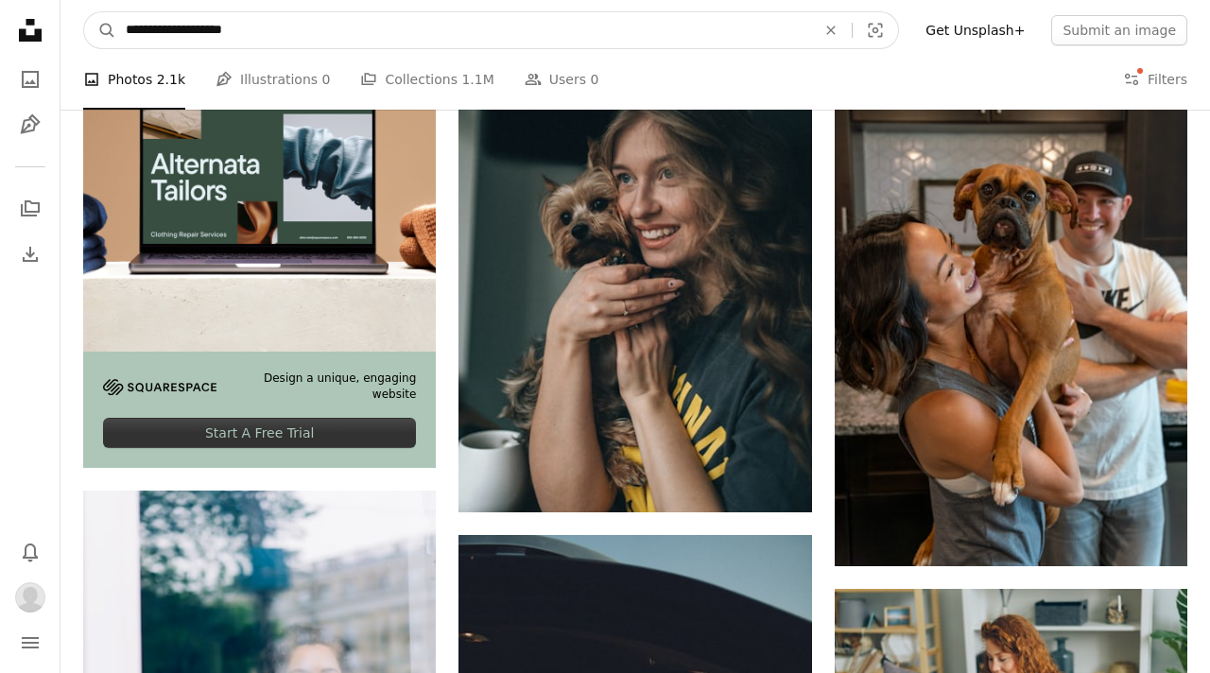
drag, startPoint x: 280, startPoint y: 26, endPoint x: 221, endPoint y: 26, distance: 58.6
click at [221, 25] on input "**********" at bounding box center [463, 30] width 694 height 36
type input "**********"
click at [84, 12] on button "A magnifying glass" at bounding box center [100, 30] width 32 height 36
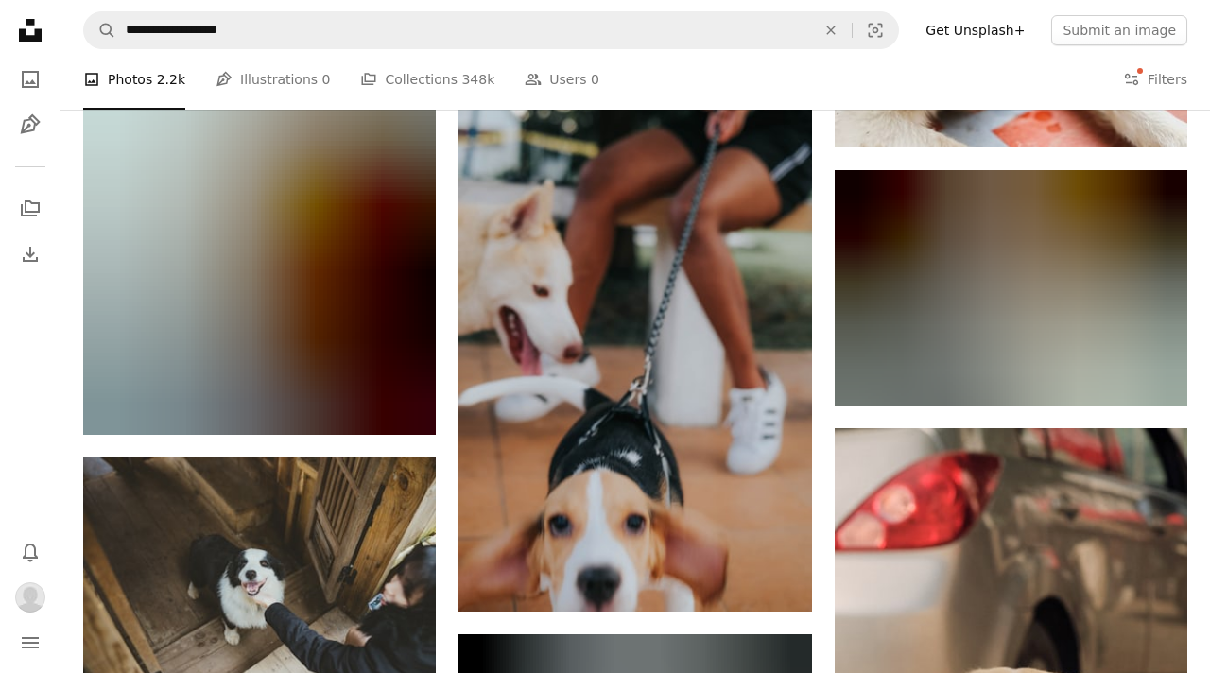
scroll to position [6433, 0]
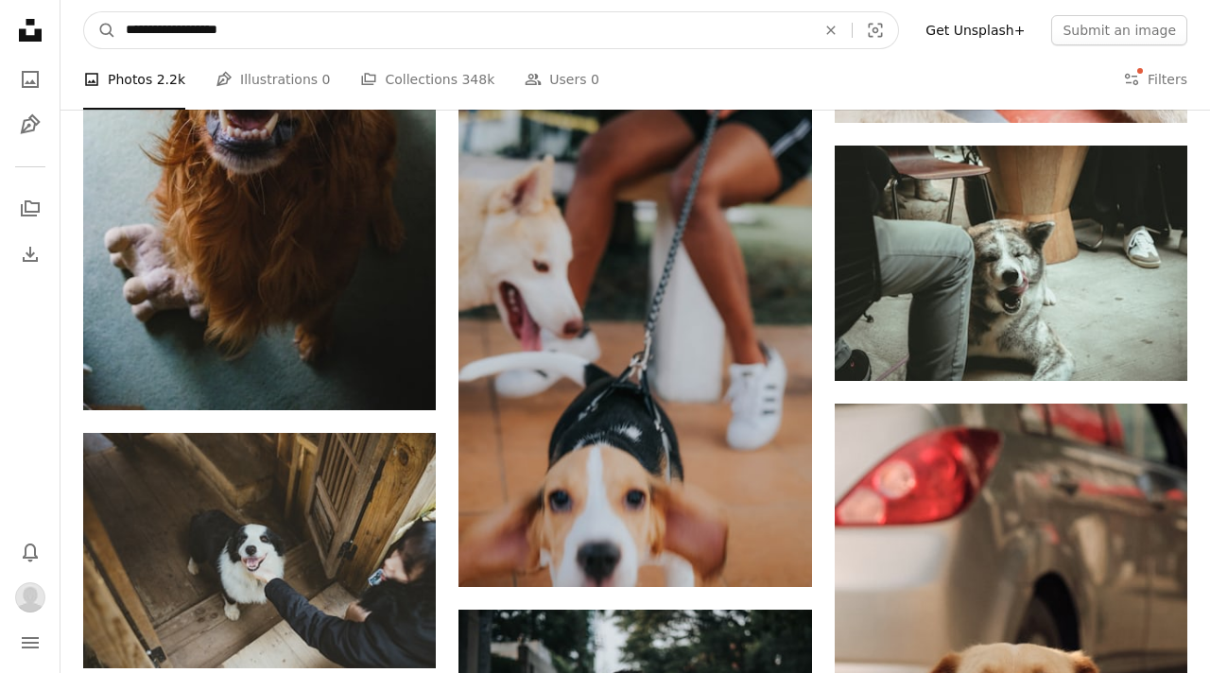
drag, startPoint x: 168, startPoint y: 27, endPoint x: 75, endPoint y: 26, distance: 93.6
click at [75, 26] on nav "**********" at bounding box center [634, 30] width 1149 height 60
type input "**********"
click at [249, 32] on input "**********" at bounding box center [463, 30] width 694 height 36
click button "A magnifying glass" at bounding box center [100, 30] width 32 height 36
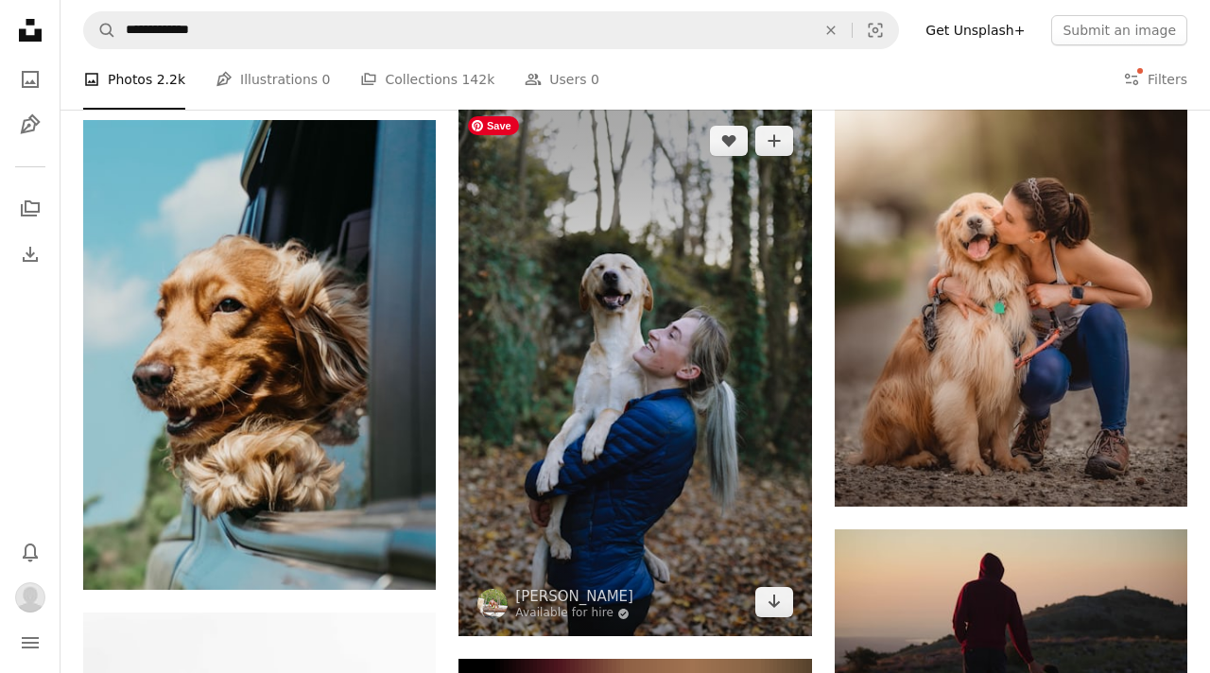
scroll to position [1153, 0]
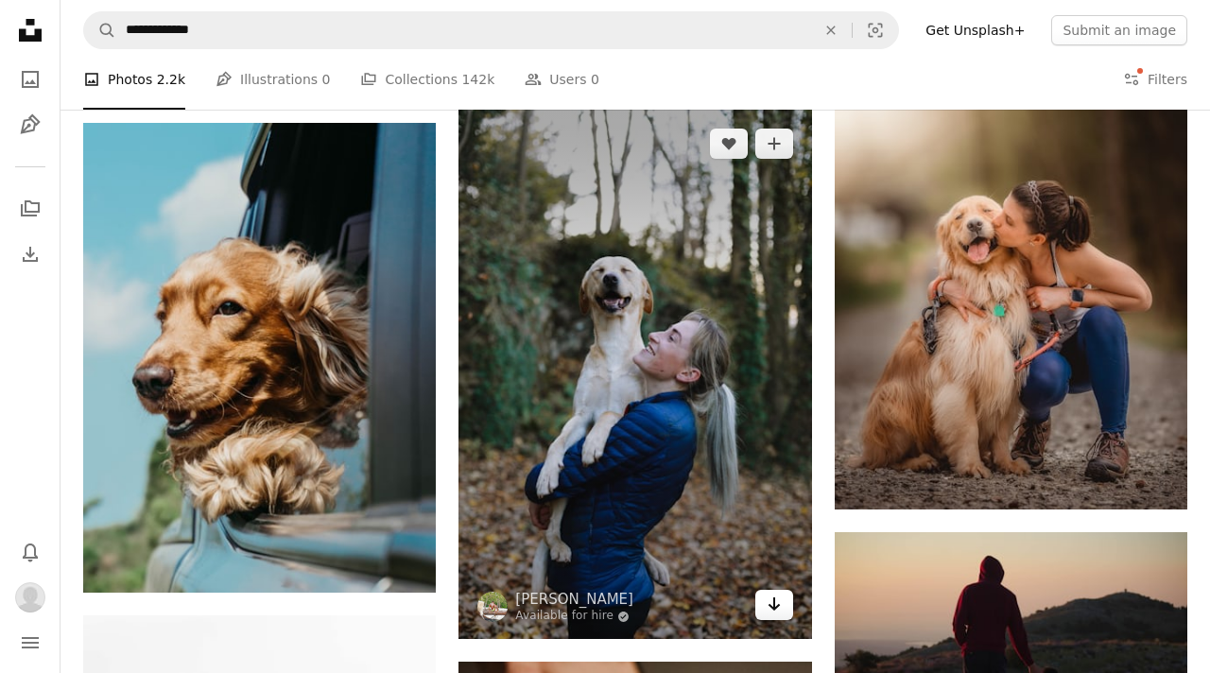
click at [770, 605] on icon "Download" at bounding box center [773, 603] width 12 height 13
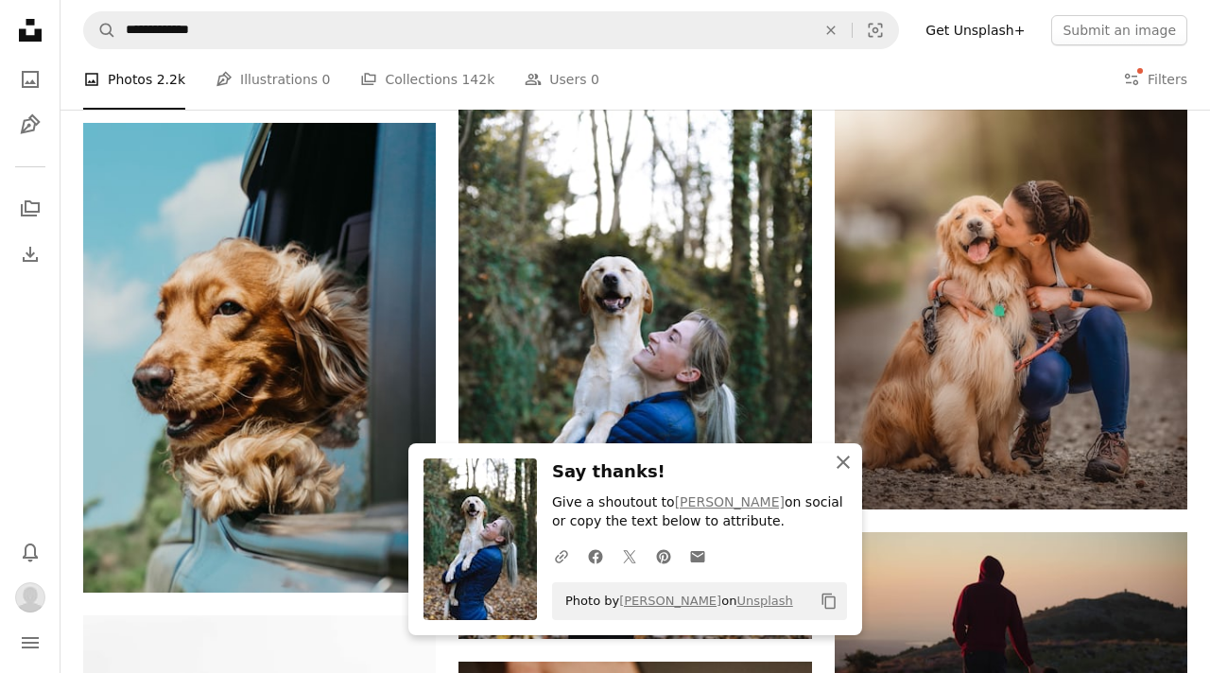
click at [839, 456] on icon "An X shape" at bounding box center [843, 462] width 23 height 23
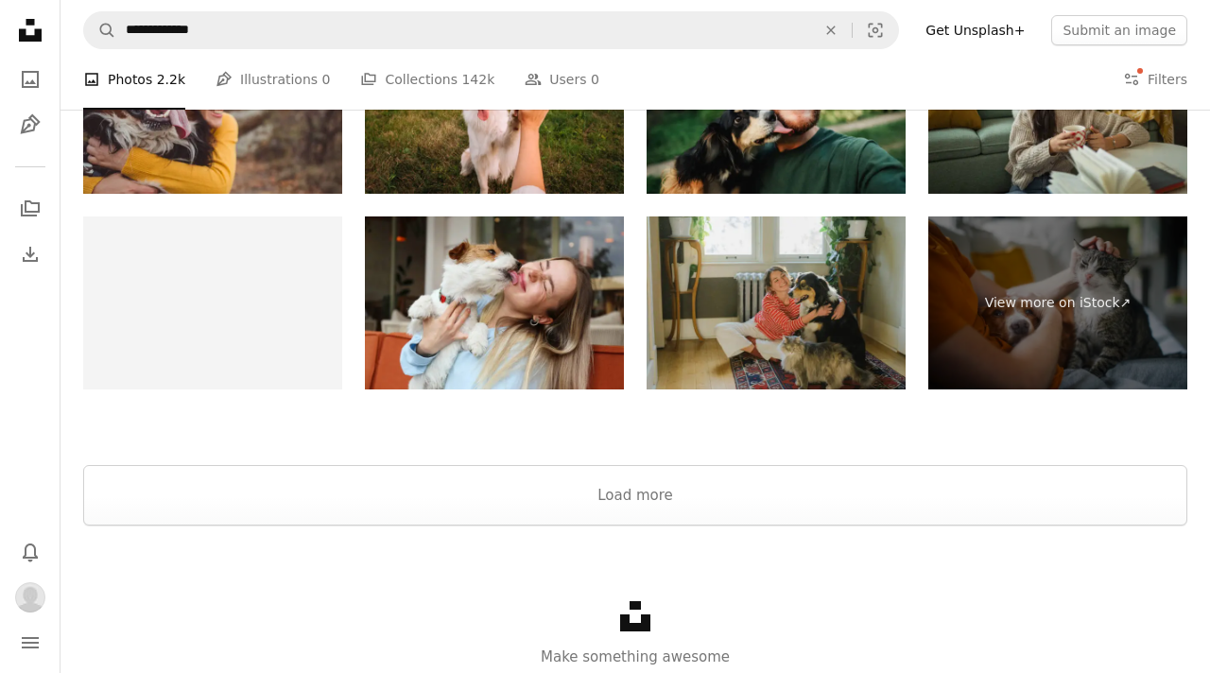
scroll to position [3742, 0]
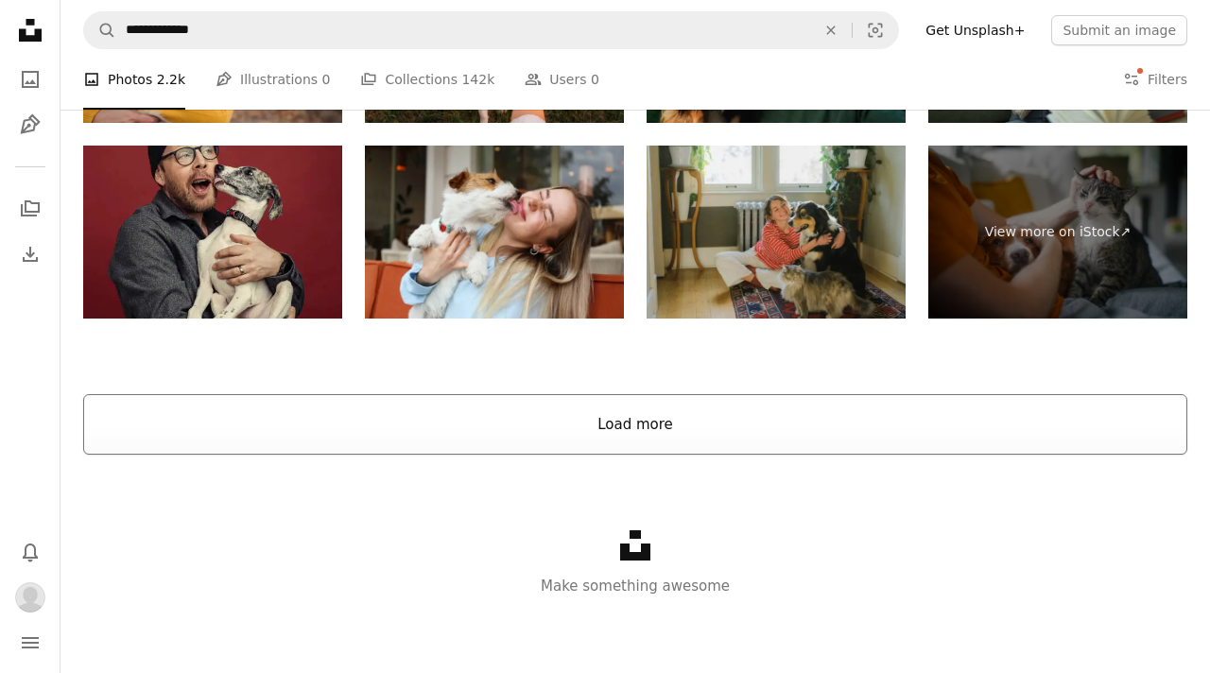
click at [867, 422] on button "Load more" at bounding box center [635, 424] width 1104 height 60
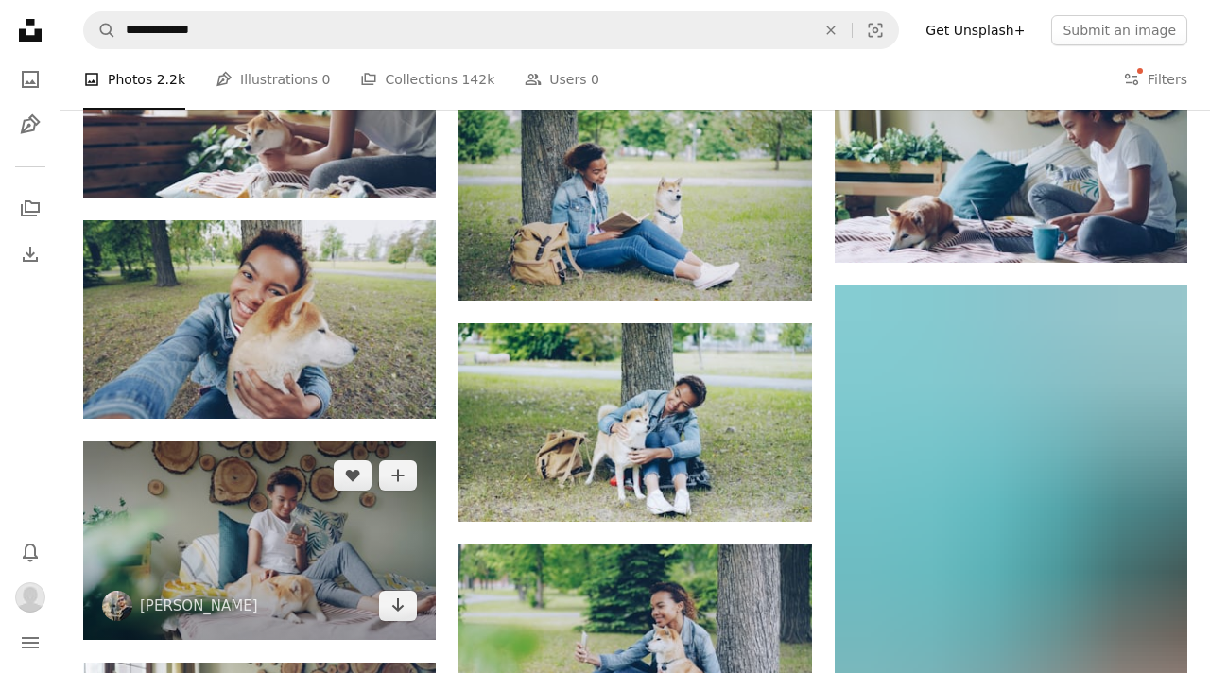
scroll to position [26757, 0]
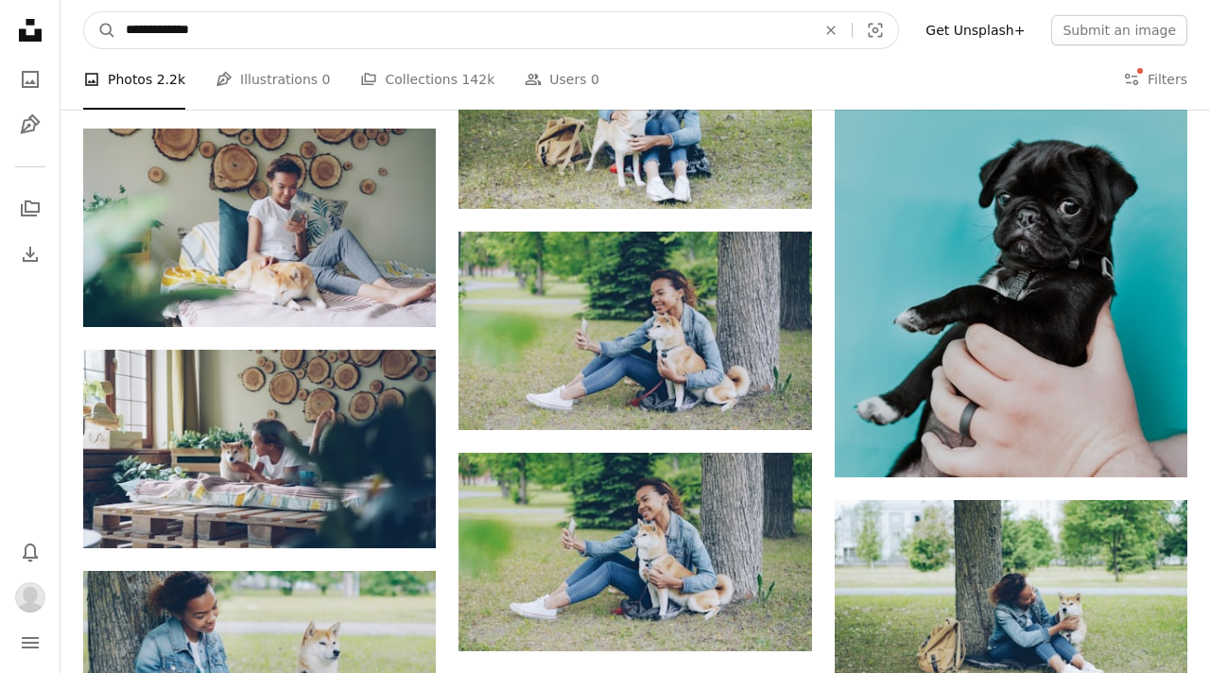
click at [346, 25] on input "**********" at bounding box center [463, 30] width 694 height 36
type input "**********"
click at [84, 12] on button "A magnifying glass" at bounding box center [100, 30] width 32 height 36
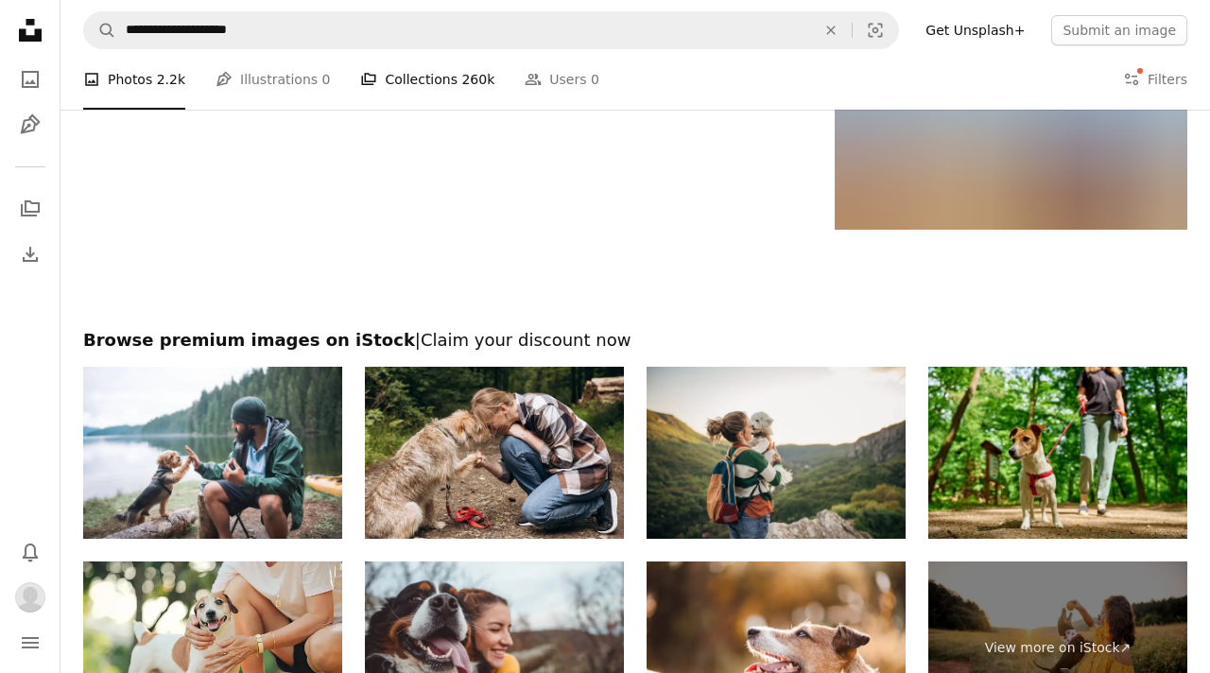
scroll to position [2885, 0]
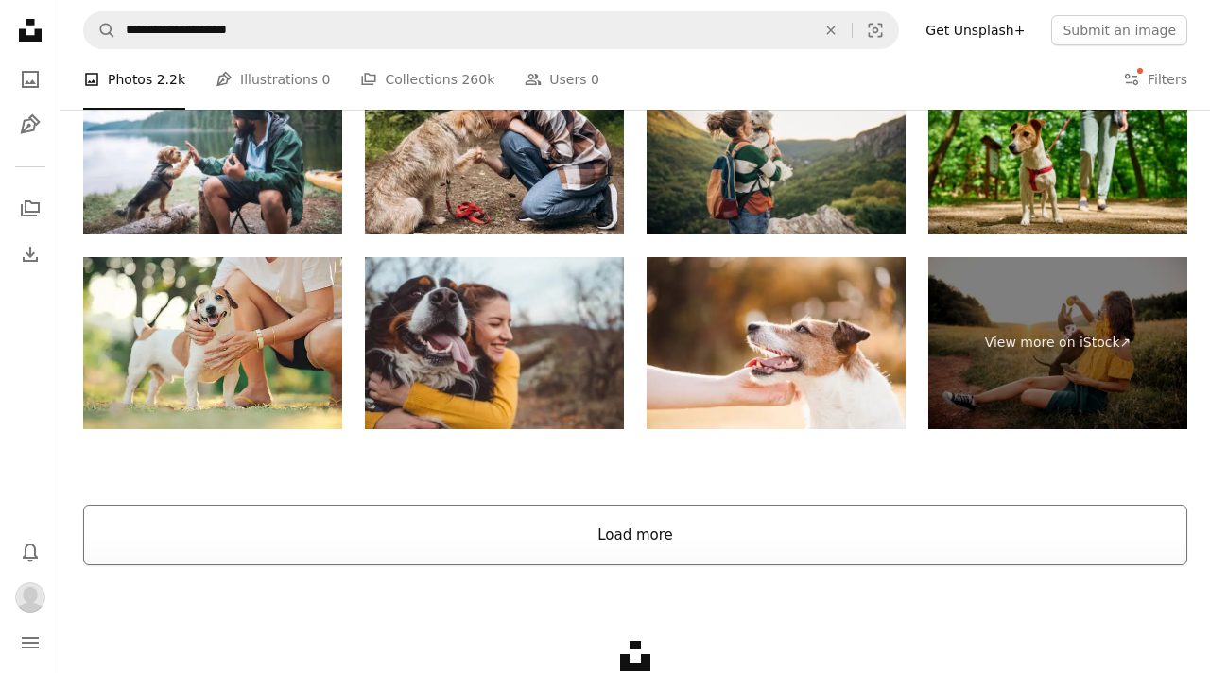
click at [479, 546] on button "Load more" at bounding box center [635, 535] width 1104 height 60
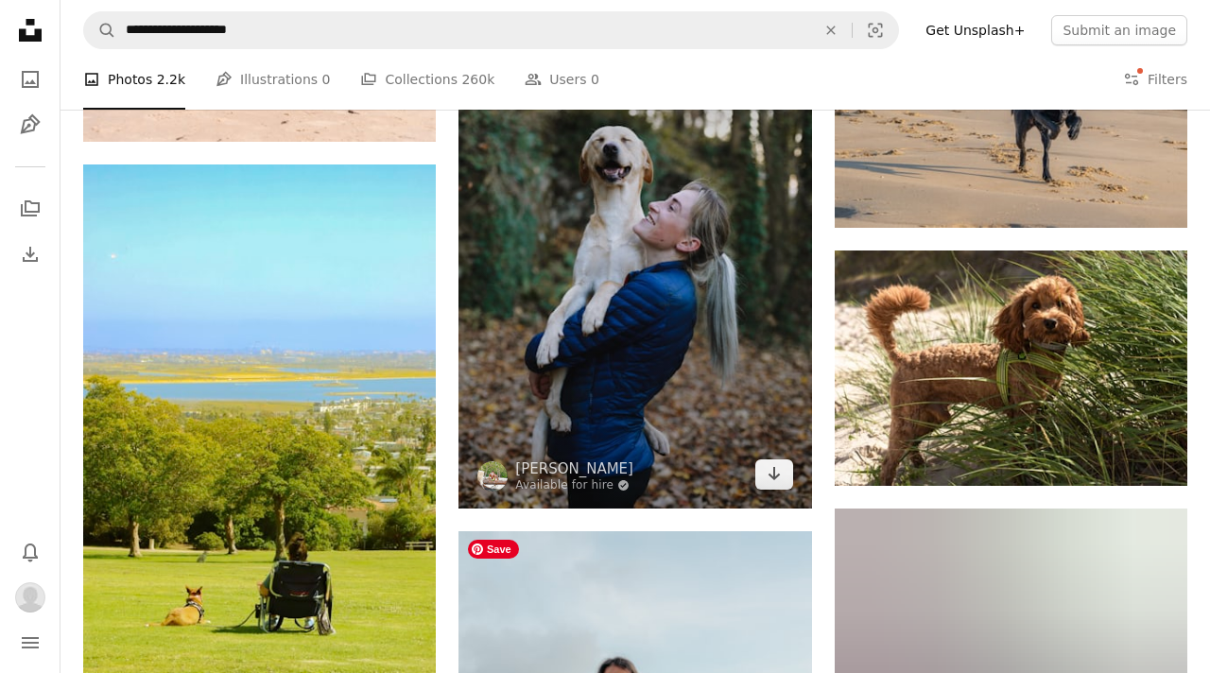
scroll to position [2891, 0]
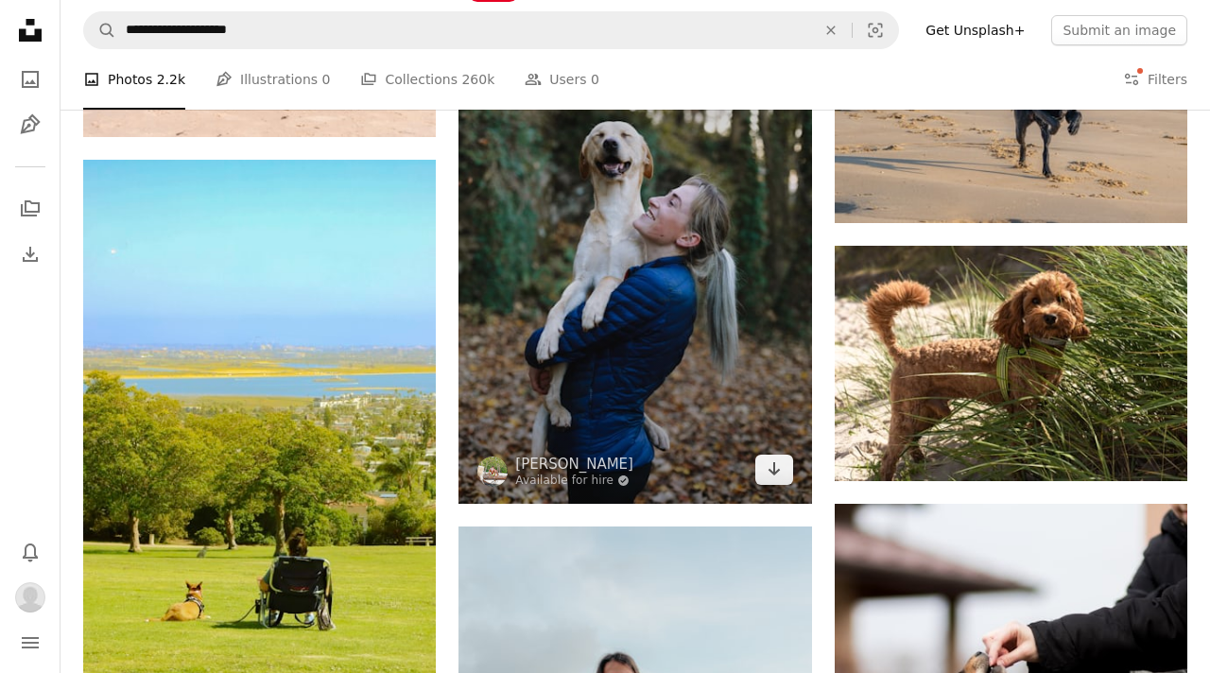
click at [549, 380] on img at bounding box center [634, 238] width 353 height 529
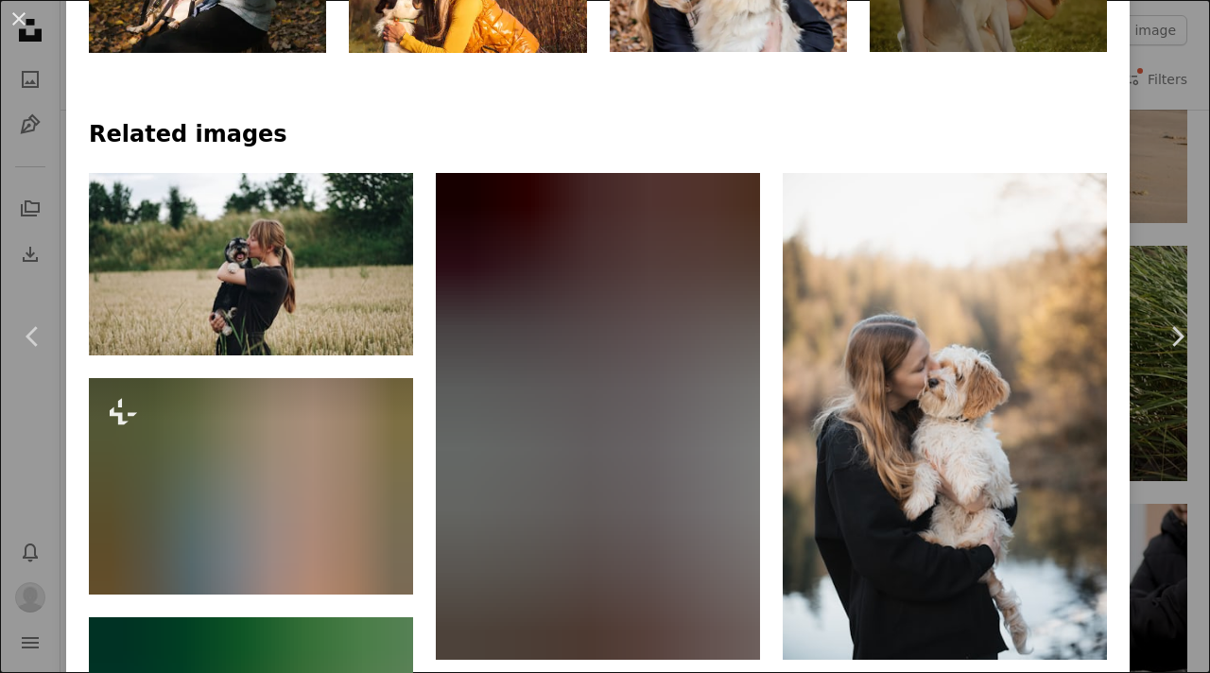
scroll to position [1117, 0]
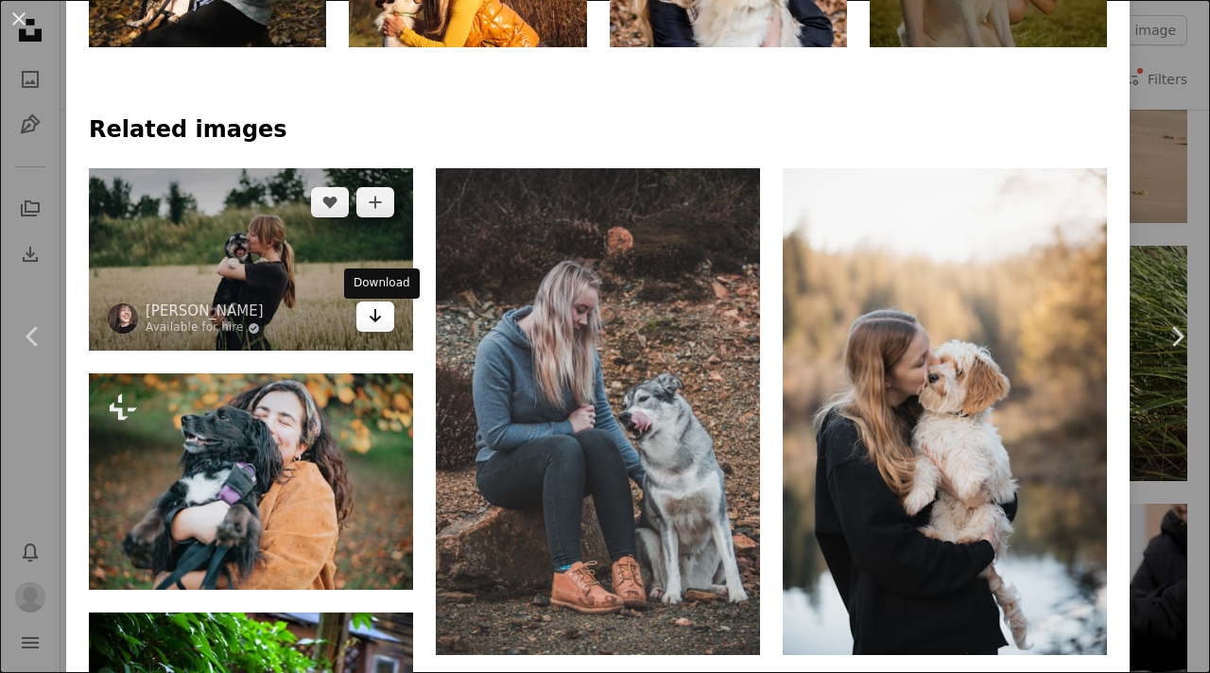
click at [376, 324] on icon "Arrow pointing down" at bounding box center [375, 315] width 15 height 23
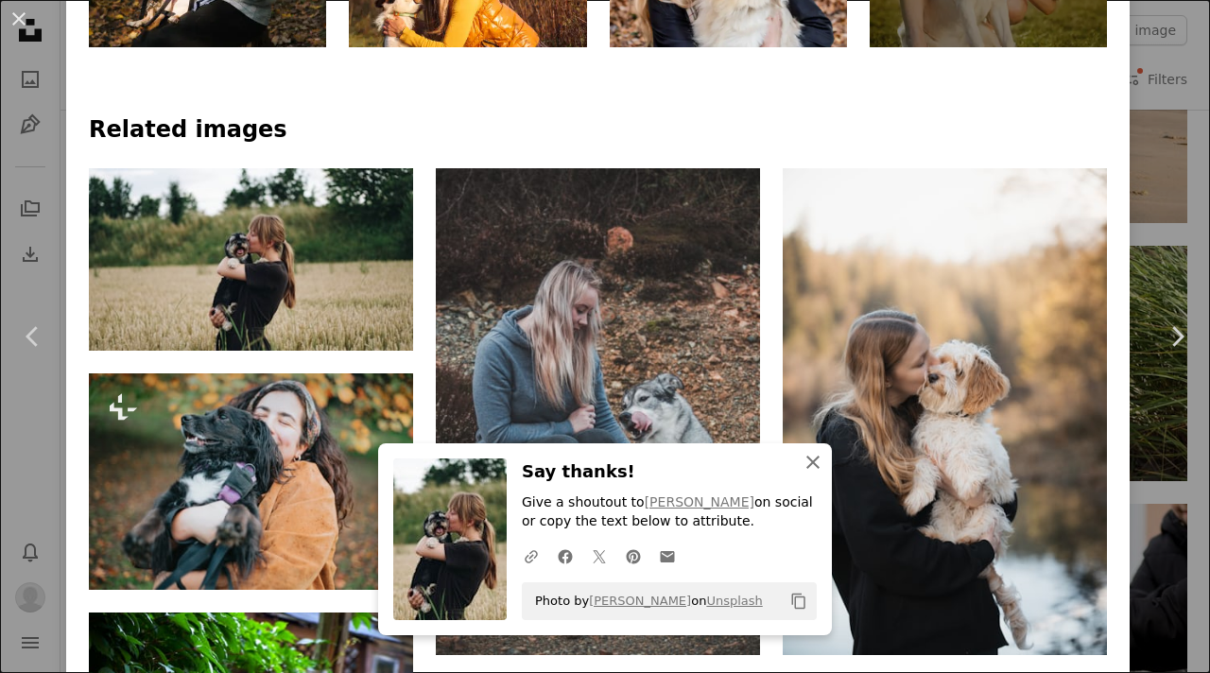
click at [811, 466] on icon "An X shape" at bounding box center [812, 462] width 23 height 23
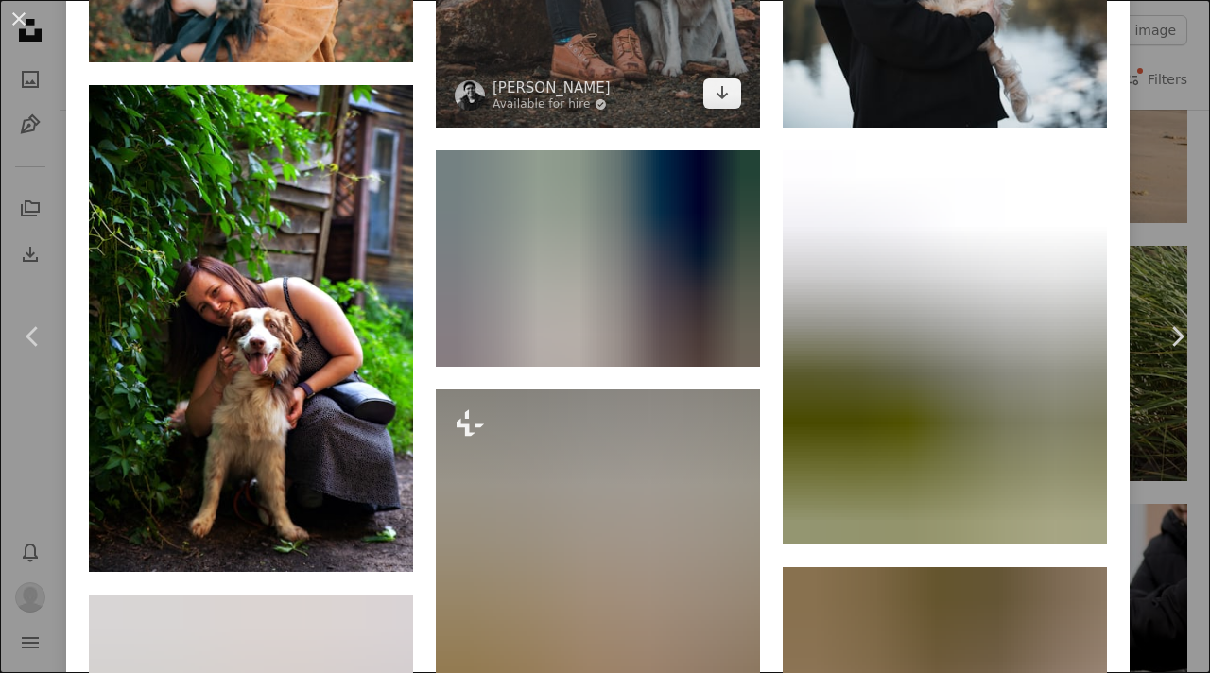
scroll to position [1668, 0]
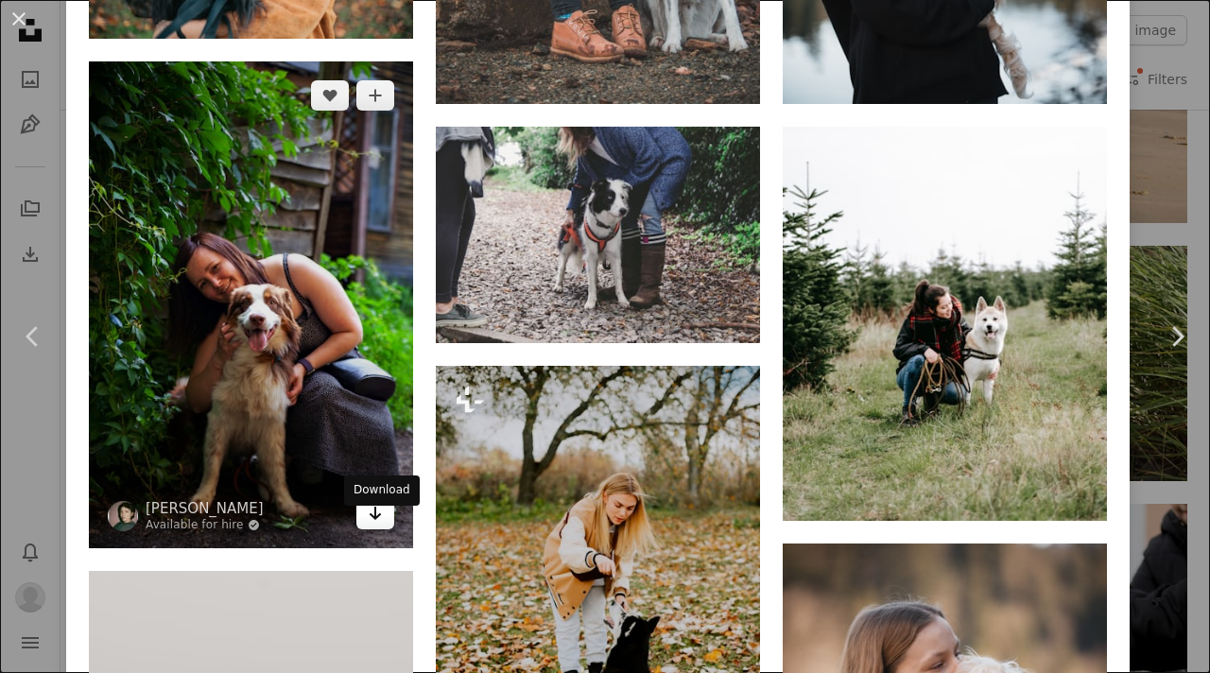
click at [378, 525] on icon "Arrow pointing down" at bounding box center [375, 513] width 15 height 23
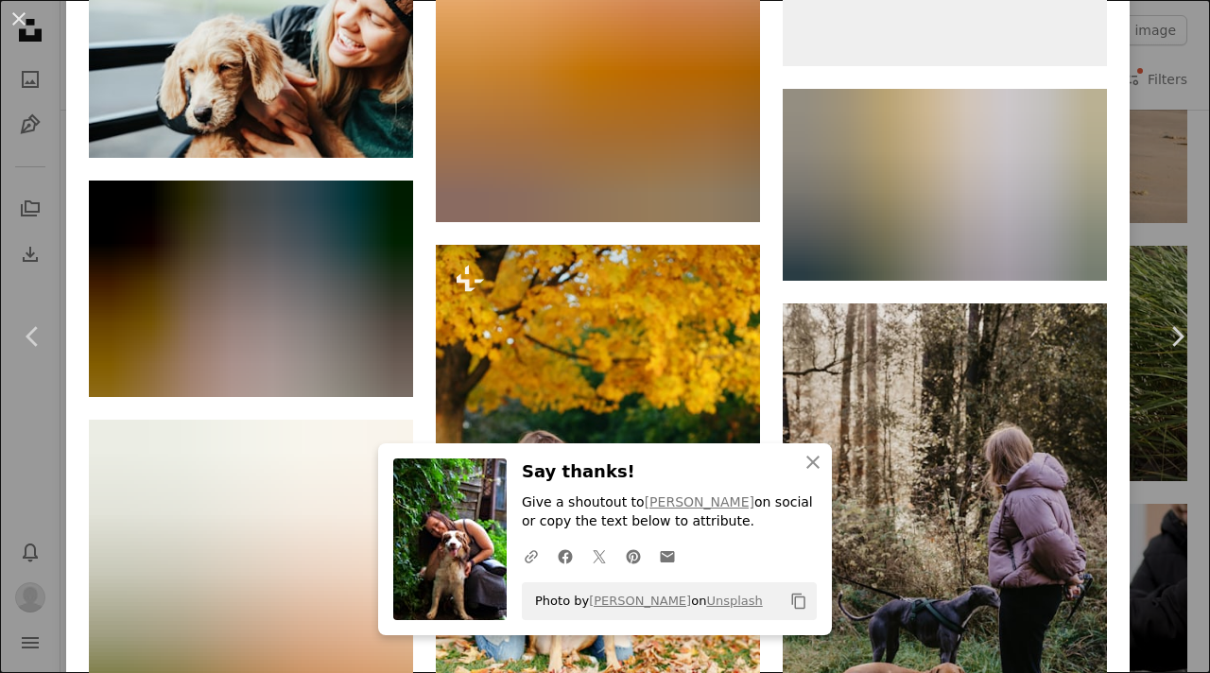
scroll to position [3335, 0]
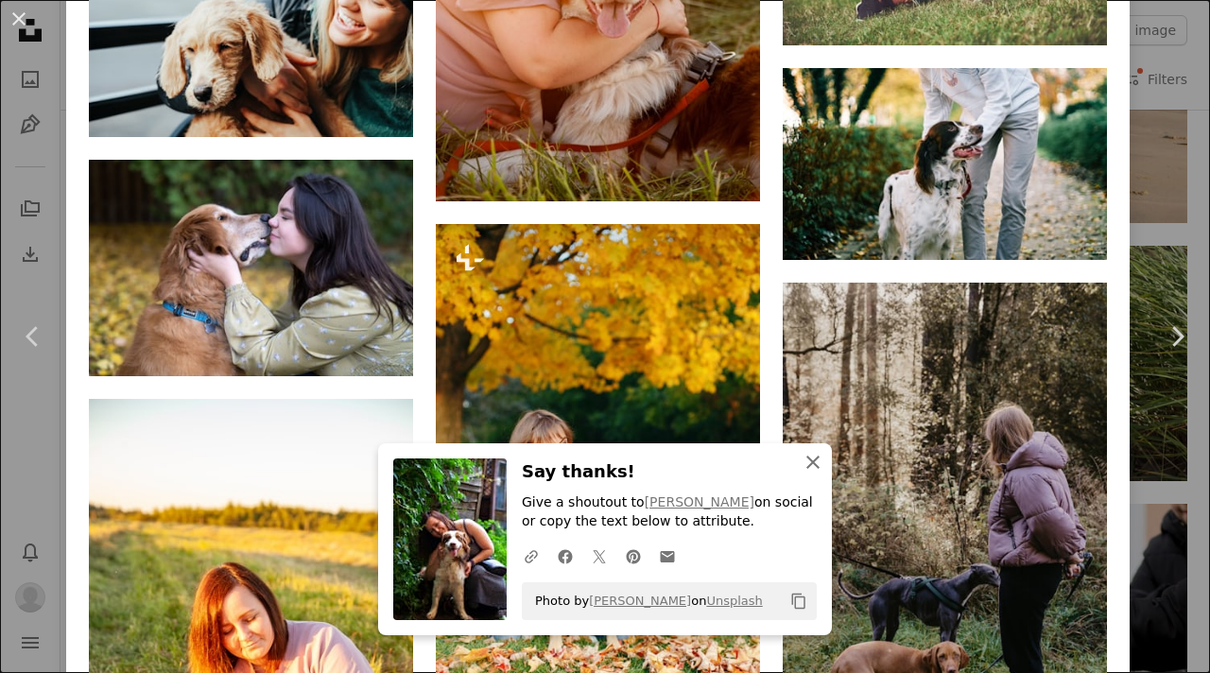
click at [815, 452] on icon "An X shape" at bounding box center [812, 462] width 23 height 23
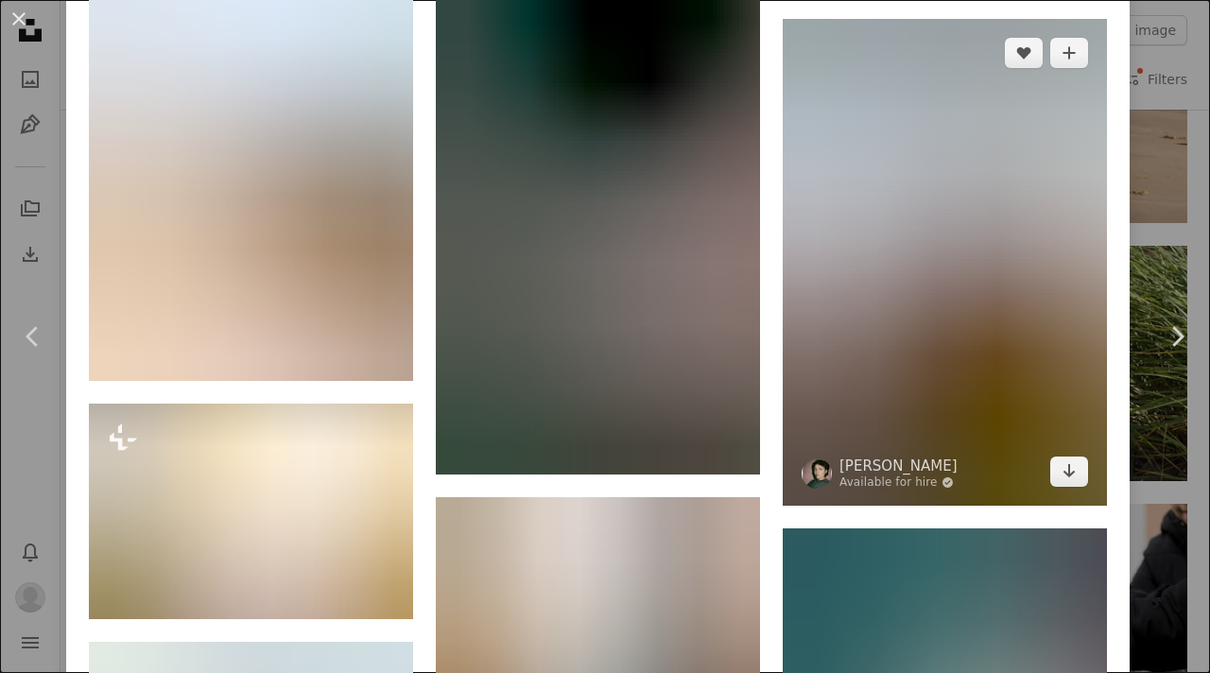
scroll to position [5336, 0]
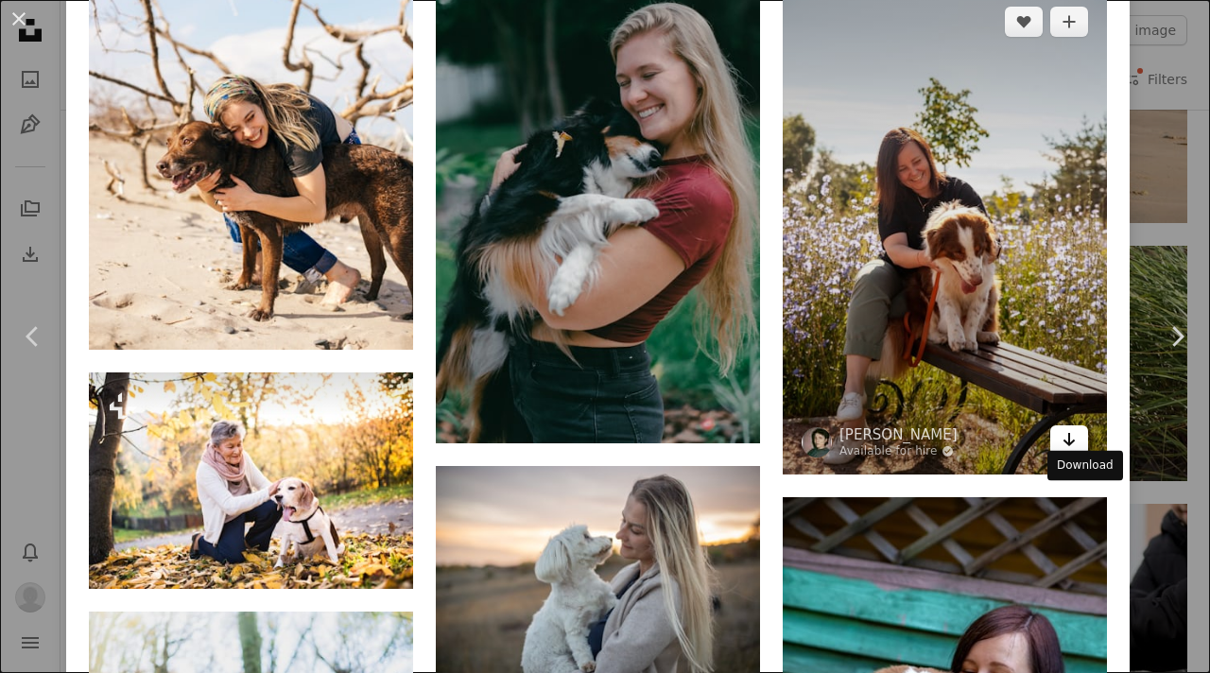
click at [1076, 451] on icon "Arrow pointing down" at bounding box center [1068, 439] width 15 height 23
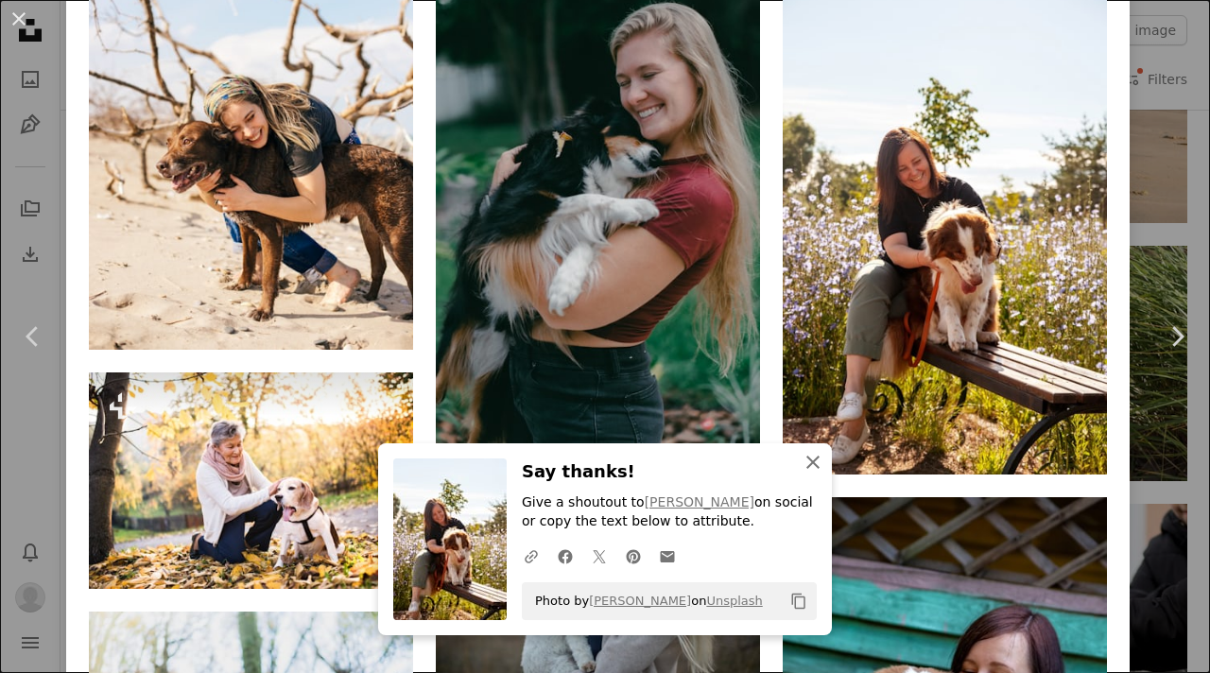
click at [818, 459] on icon "An X shape" at bounding box center [812, 462] width 23 height 23
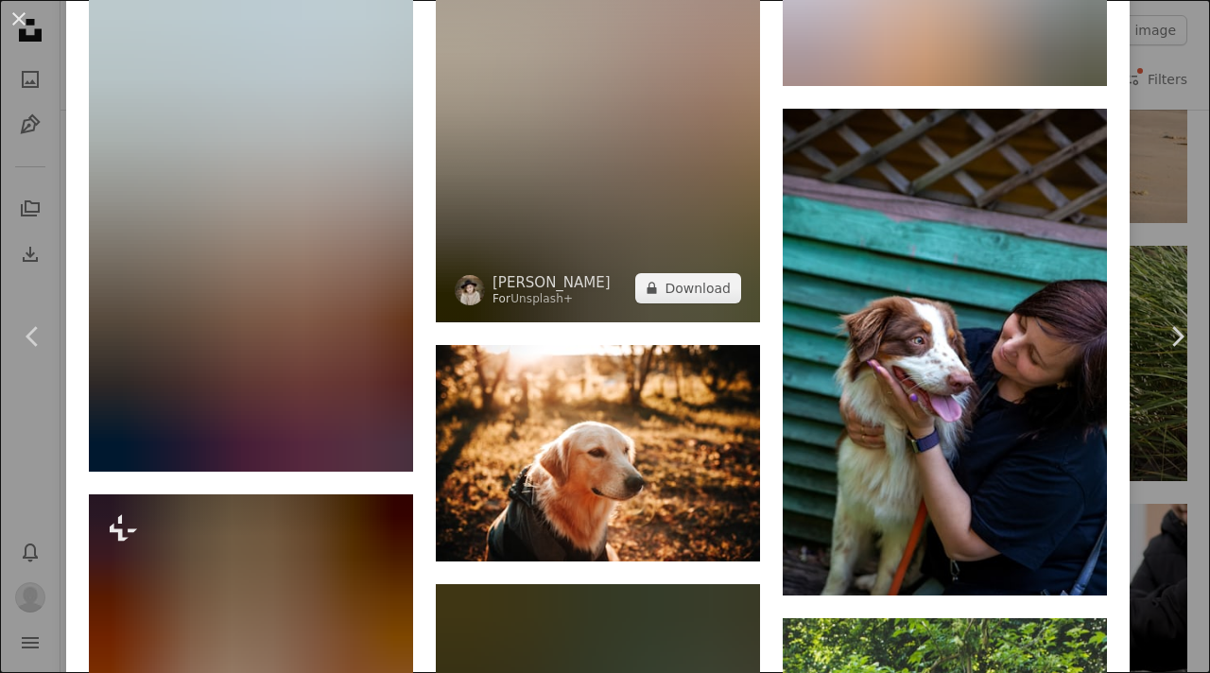
scroll to position [10849, 0]
